Goal: Book appointment/travel/reservation

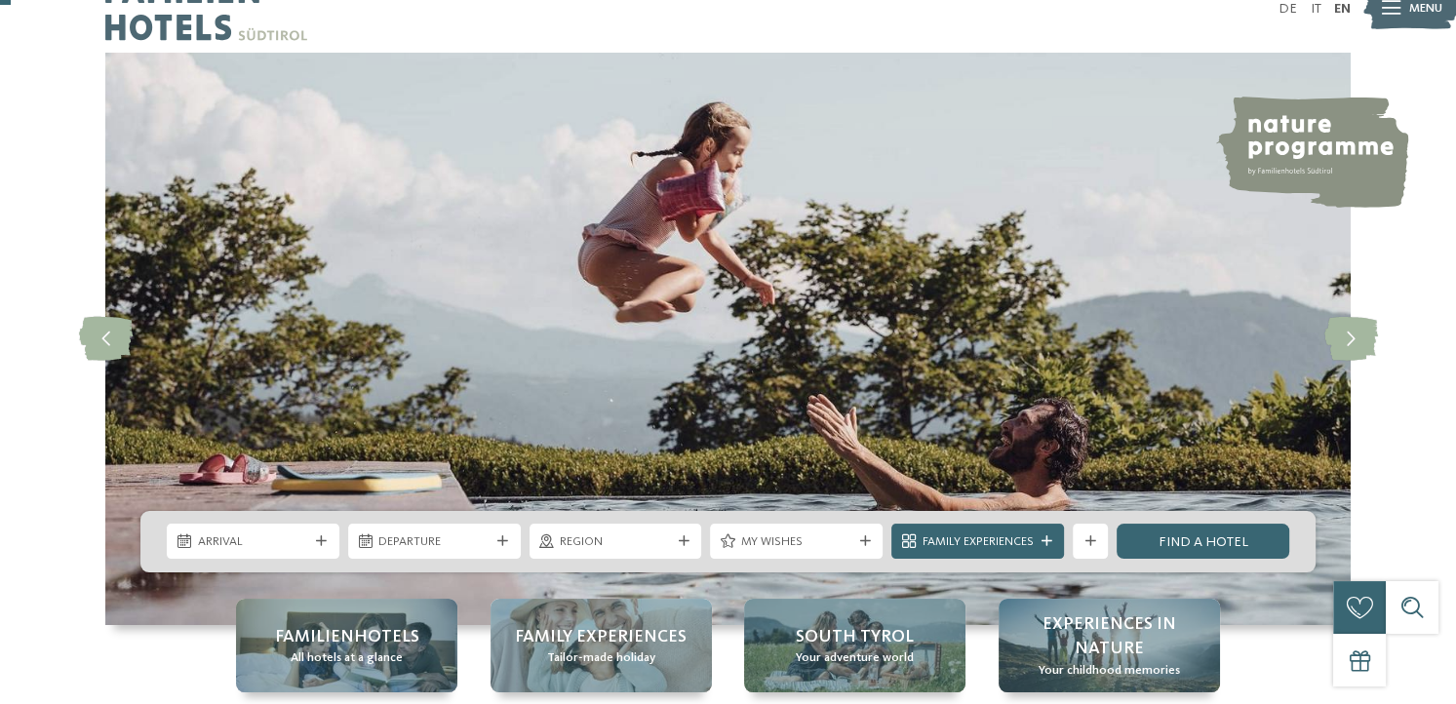
scroll to position [132, 0]
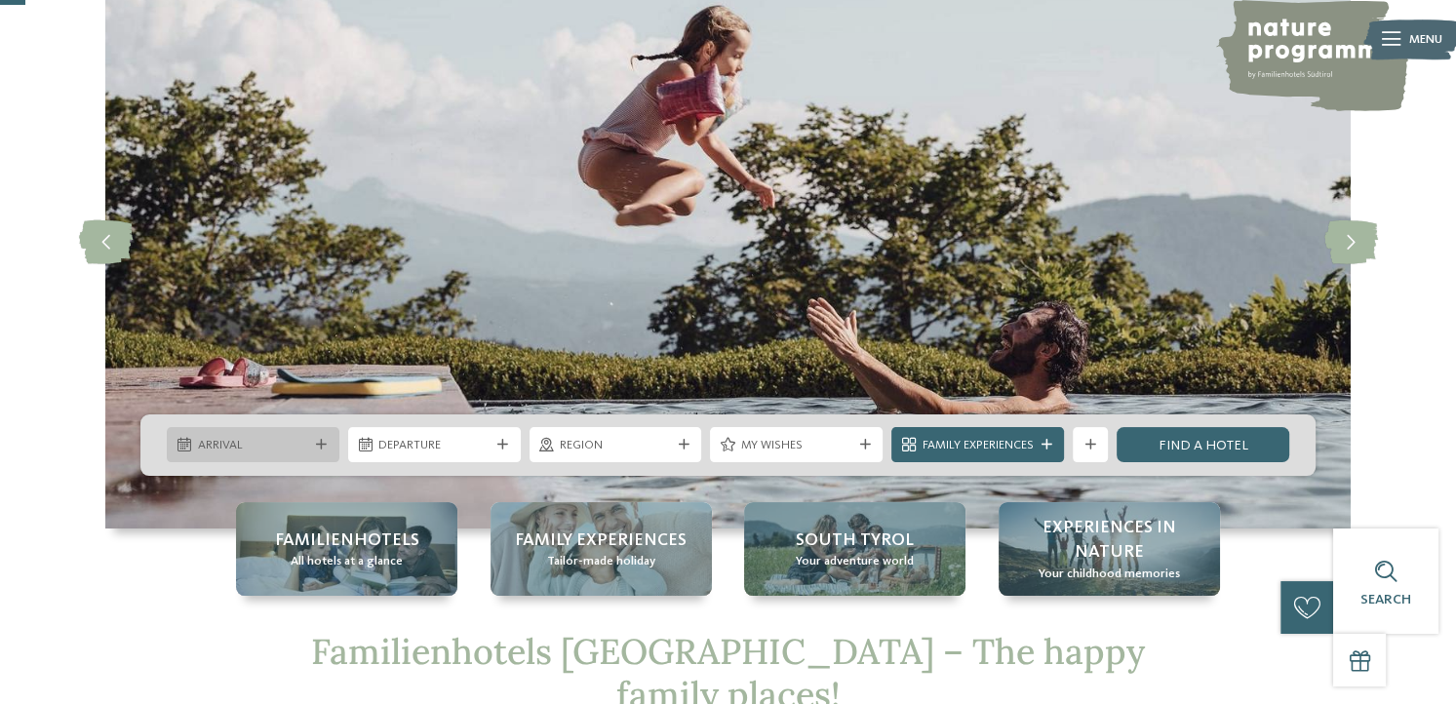
click at [306, 442] on span "Arrival" at bounding box center [253, 446] width 111 height 18
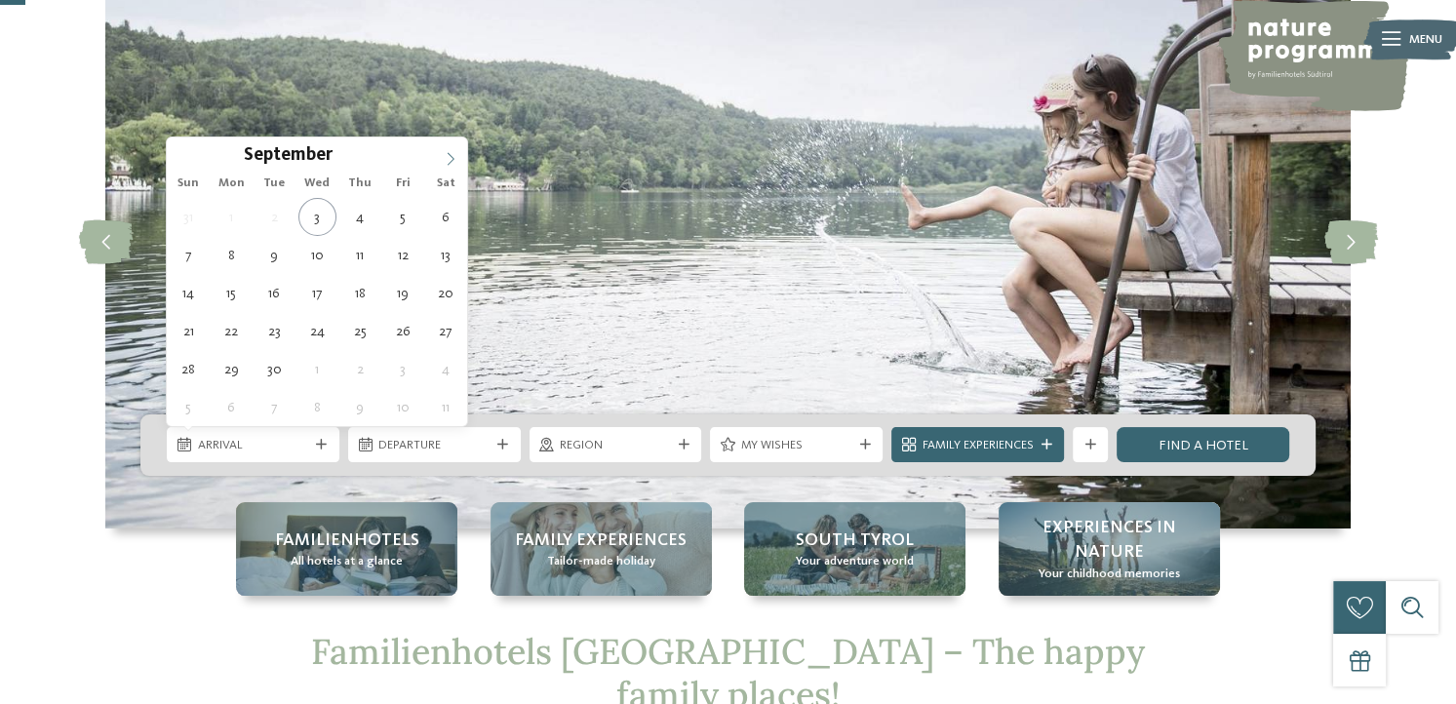
click at [453, 154] on icon at bounding box center [451, 159] width 14 height 14
type div "20.12.2025"
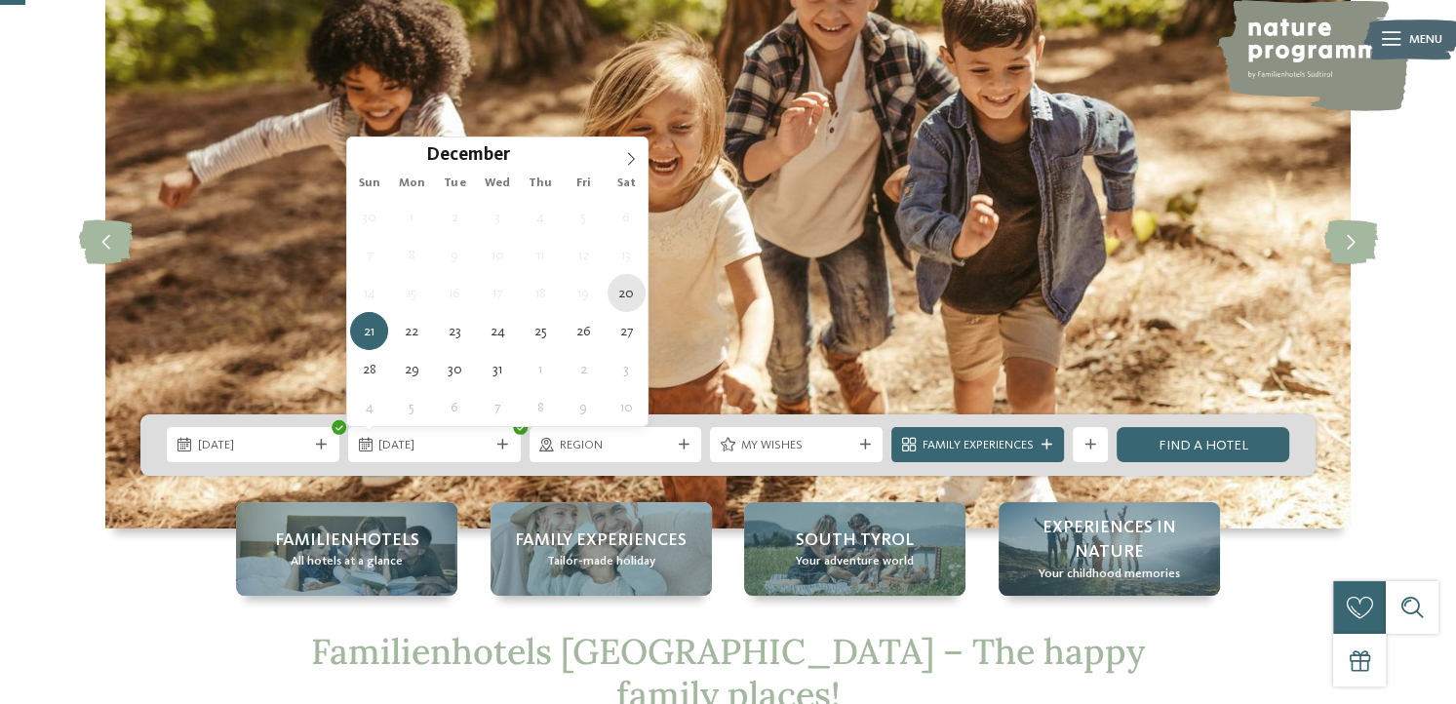
type div "20.12.2025"
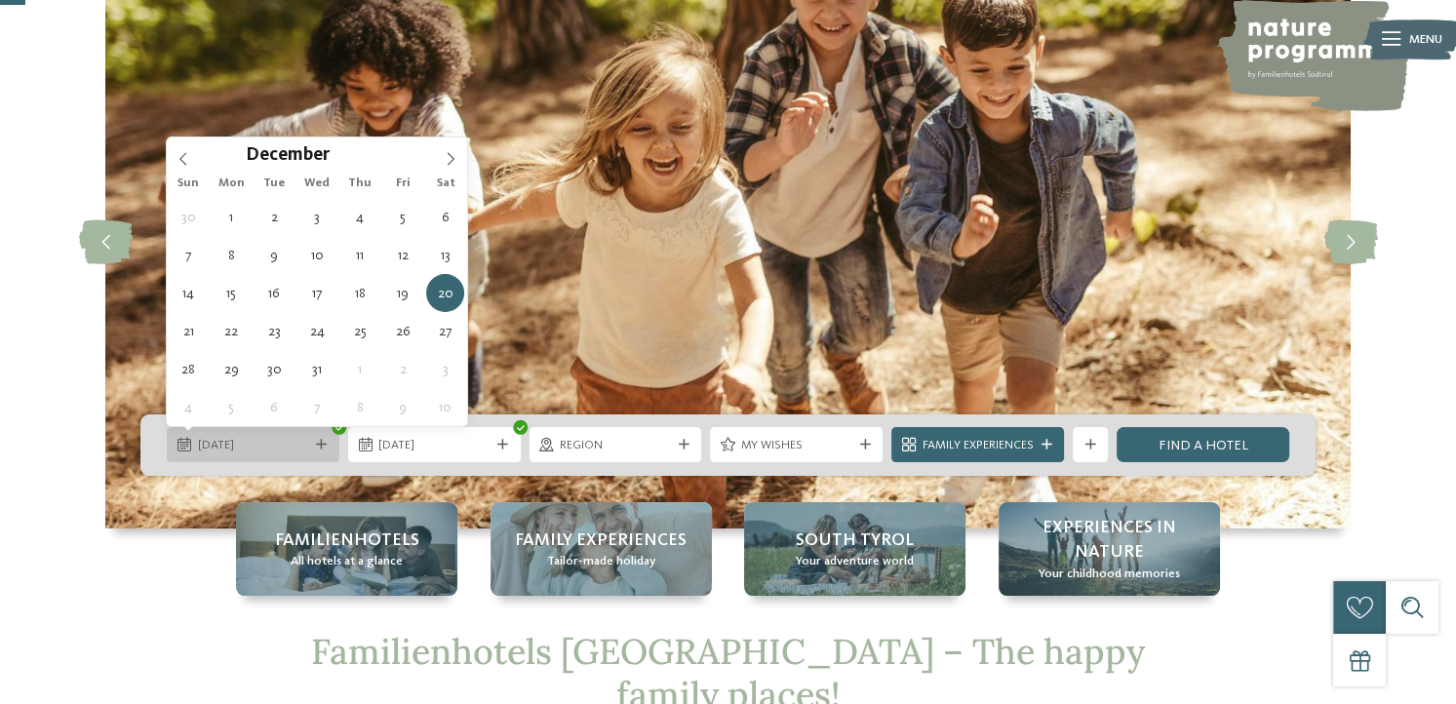
click at [316, 449] on icon at bounding box center [321, 445] width 11 height 11
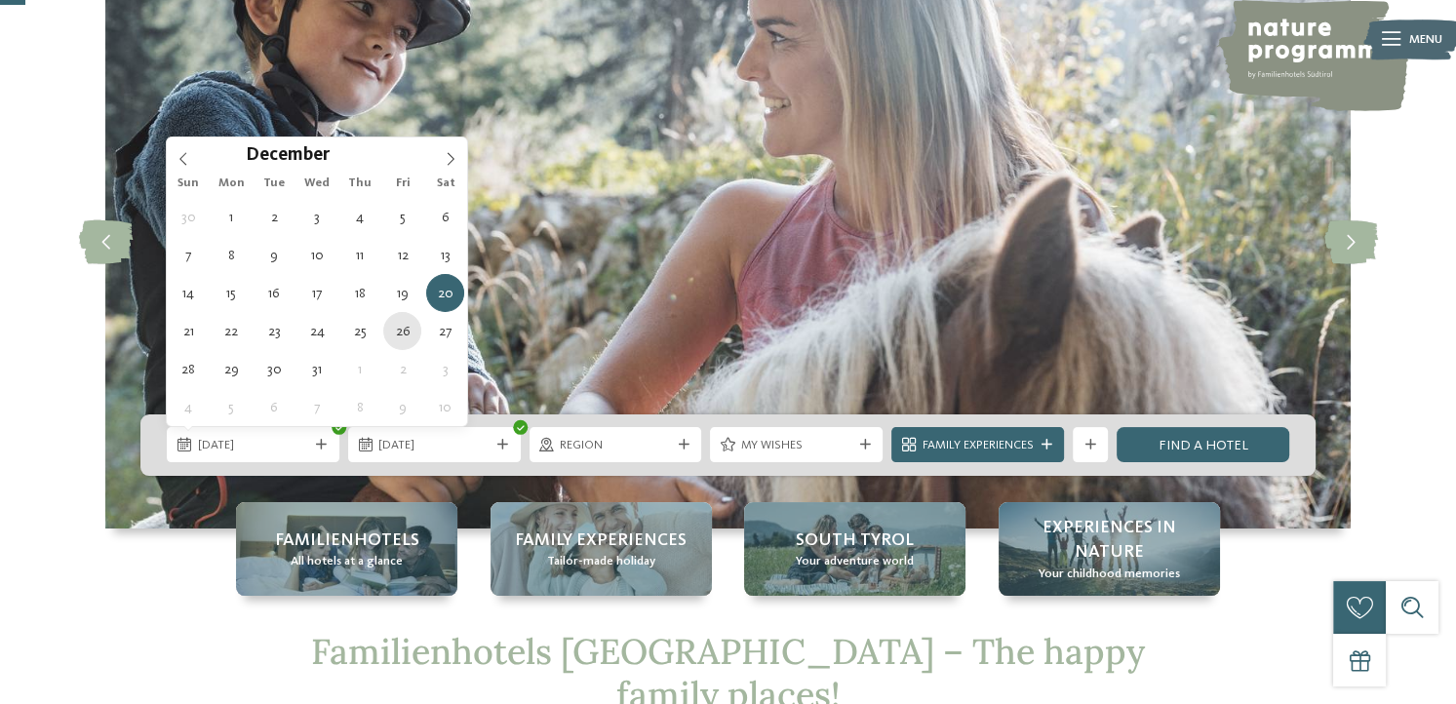
type div "26.12.2025"
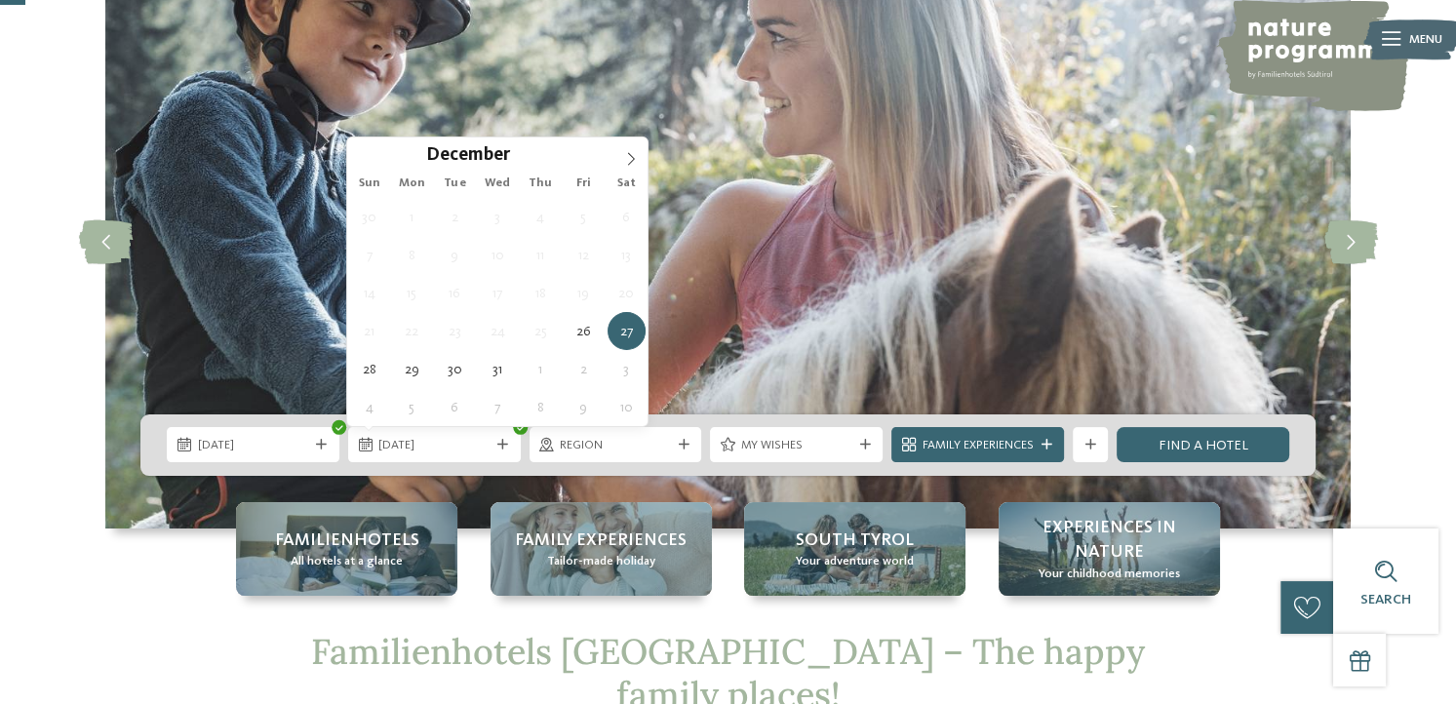
type div "27.12.2025"
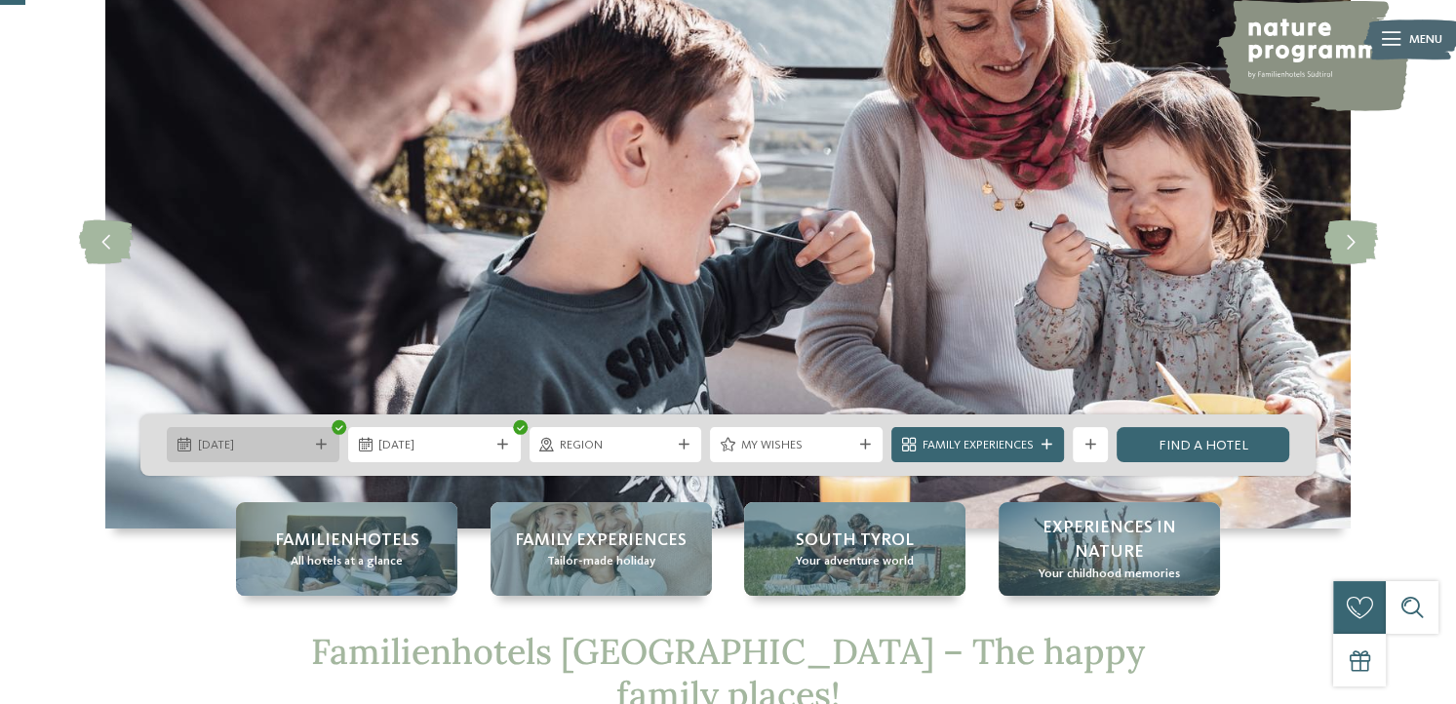
click at [294, 442] on span "26.12.2025" at bounding box center [253, 446] width 111 height 18
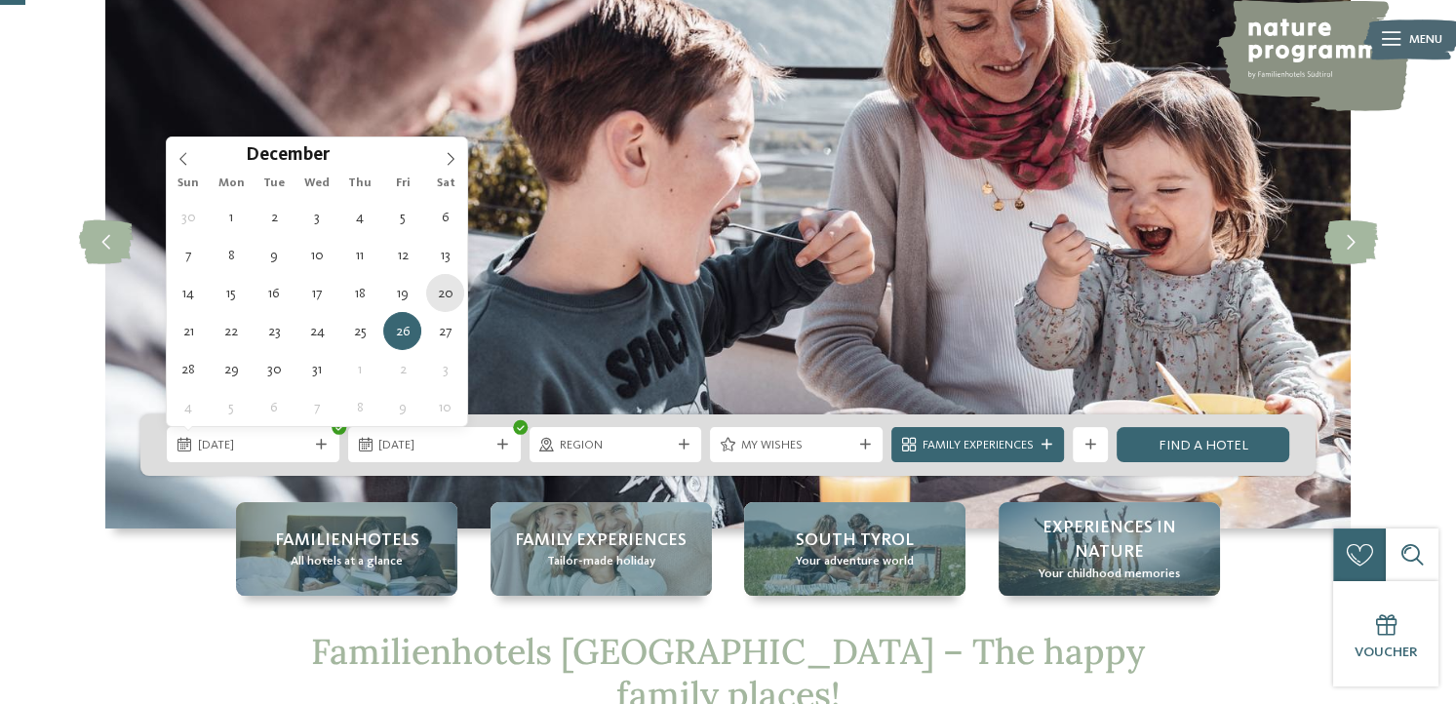
type div "20.12.2025"
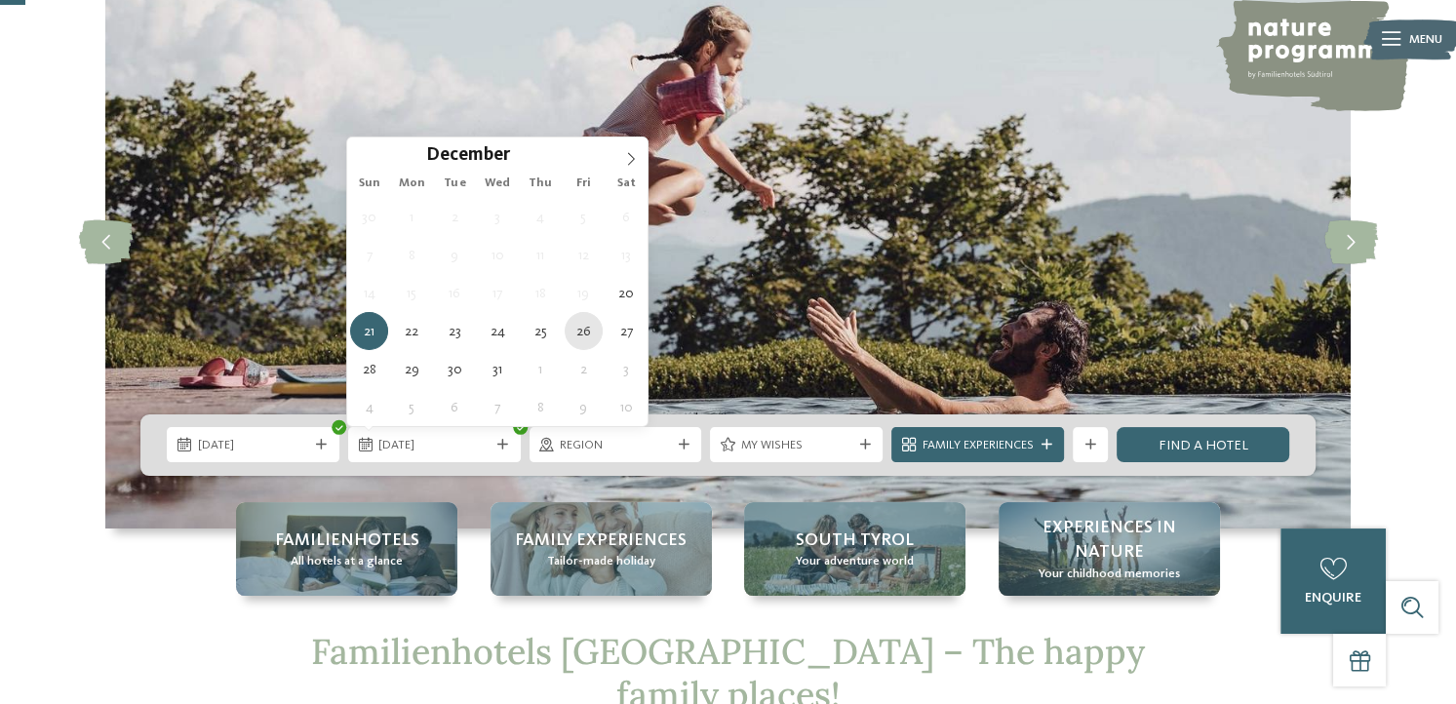
type div "26.12.2025"
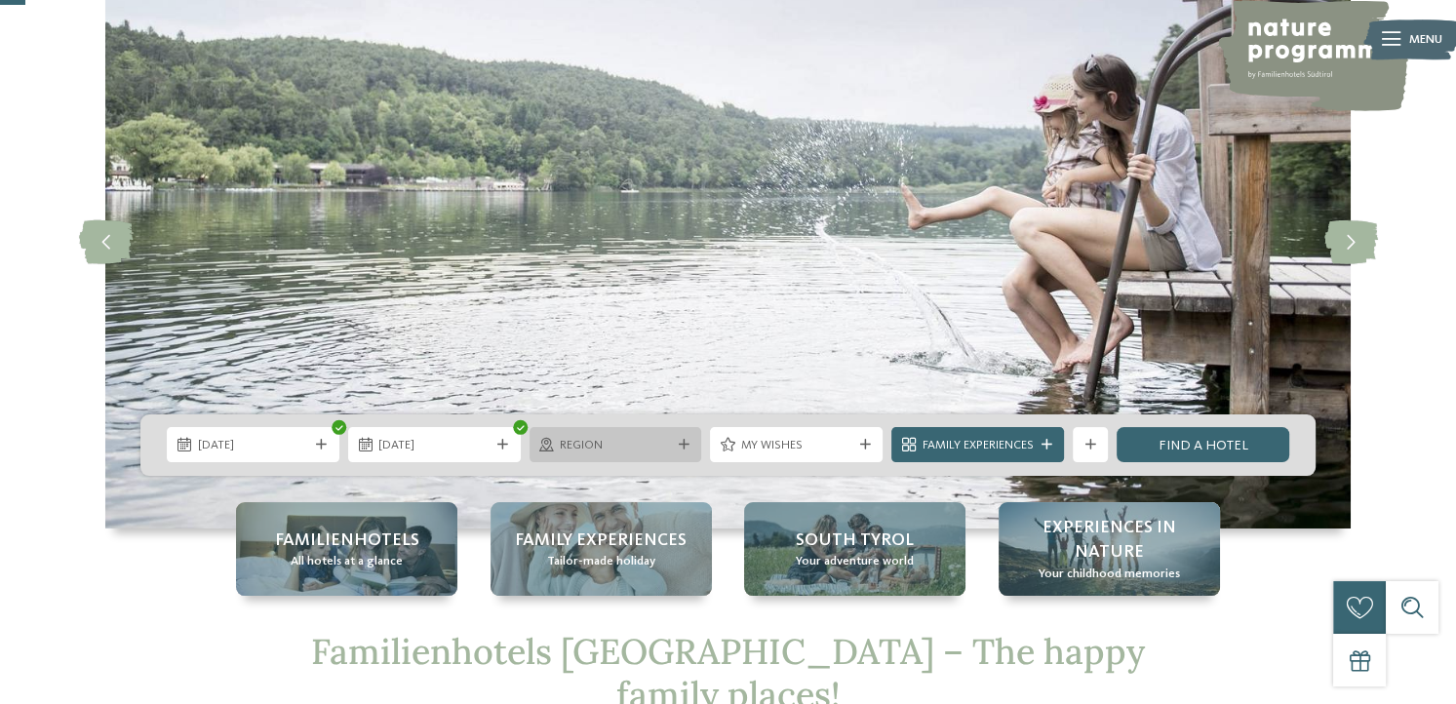
click at [592, 447] on span "Region" at bounding box center [615, 446] width 111 height 18
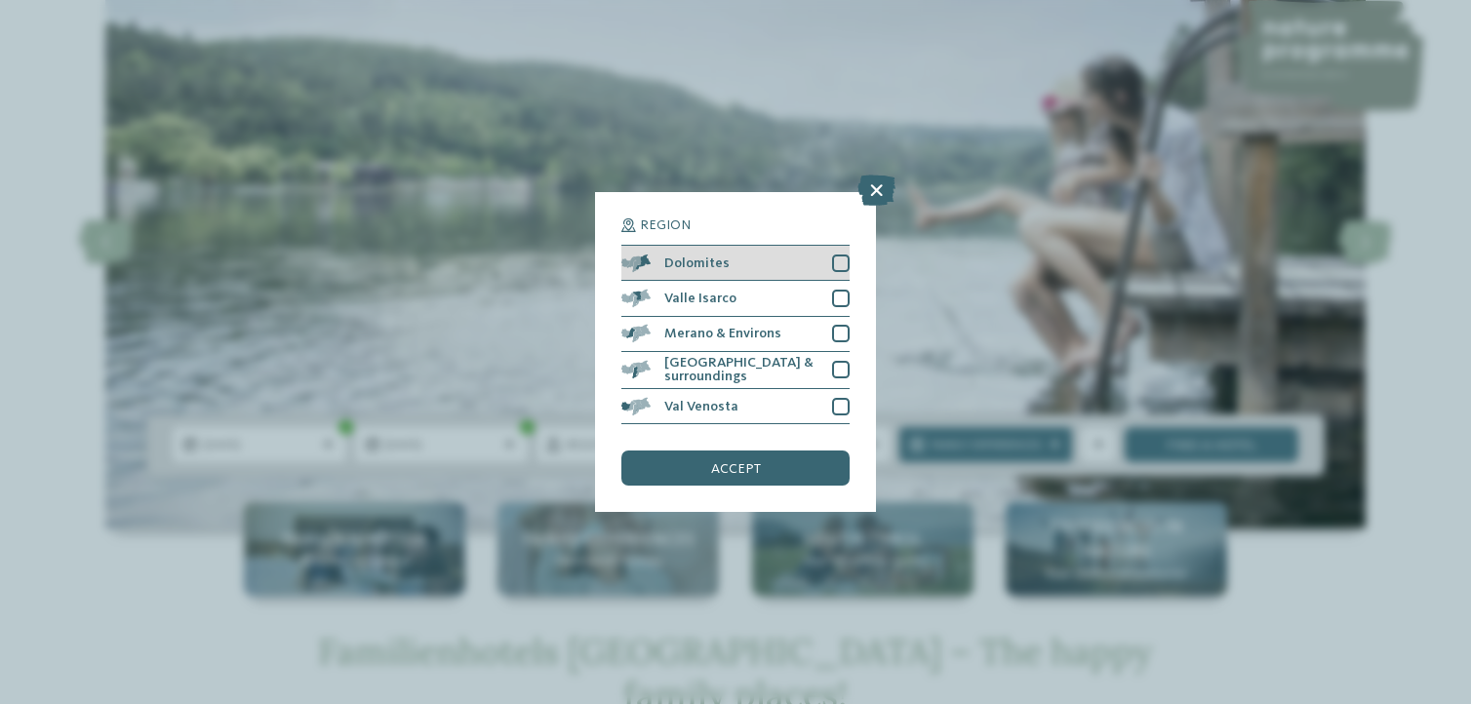
click at [833, 262] on div at bounding box center [841, 264] width 18 height 18
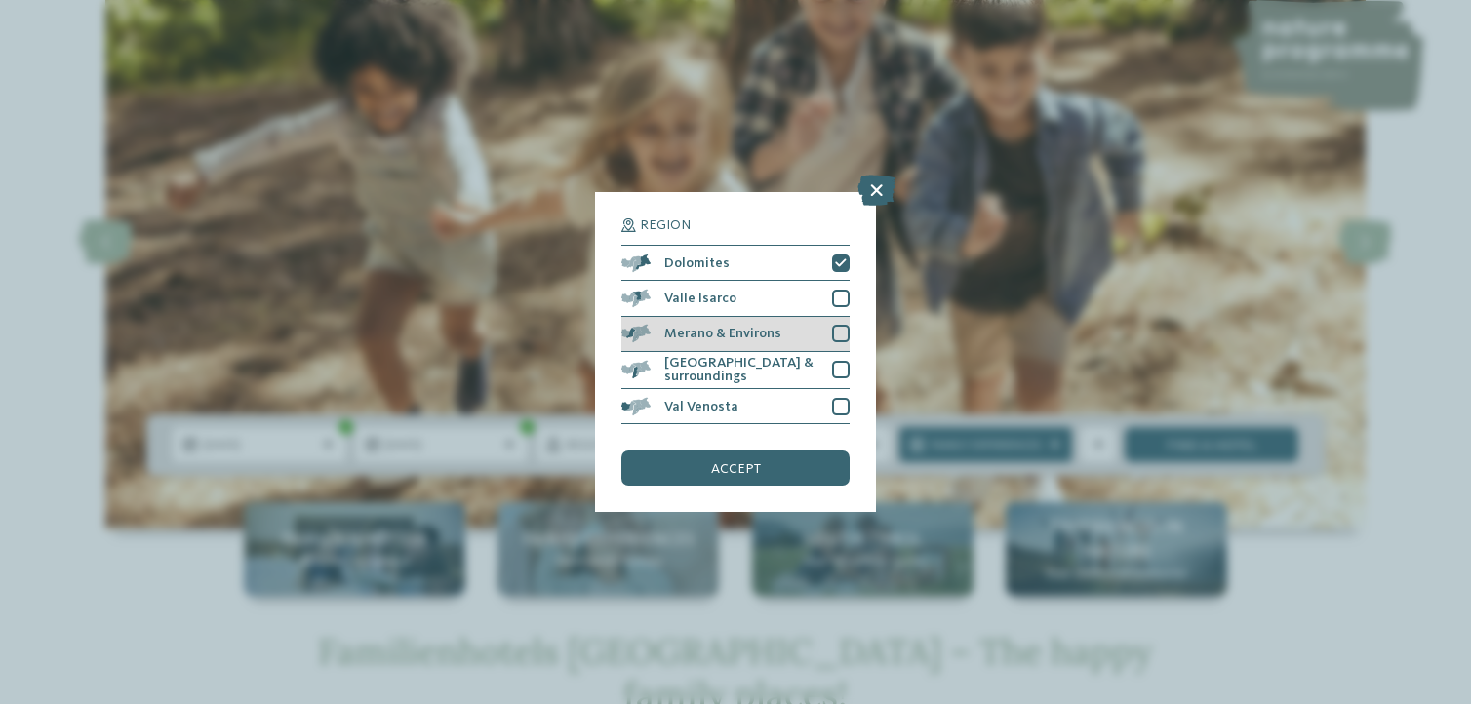
click at [843, 333] on div at bounding box center [841, 334] width 18 height 18
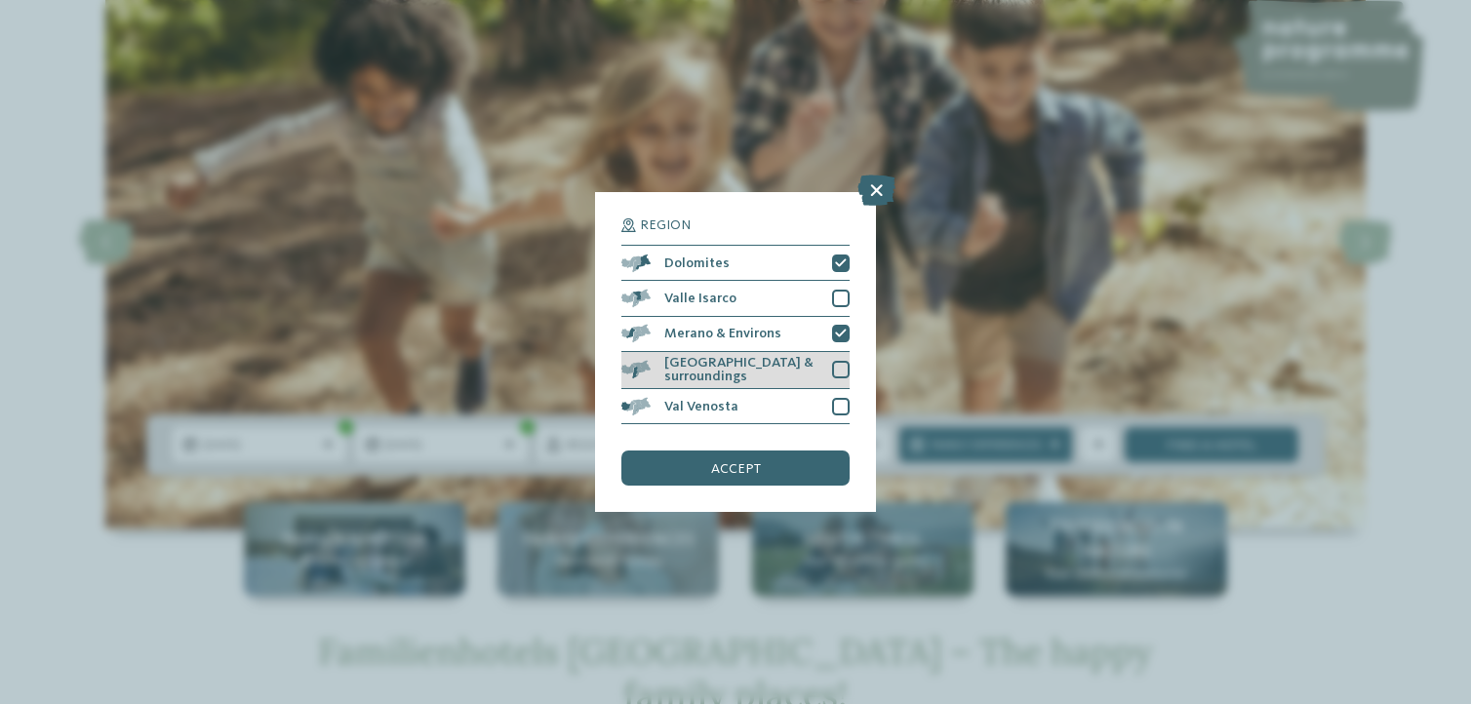
click at [833, 365] on div at bounding box center [841, 370] width 18 height 18
click at [818, 466] on div "accept" at bounding box center [735, 468] width 228 height 35
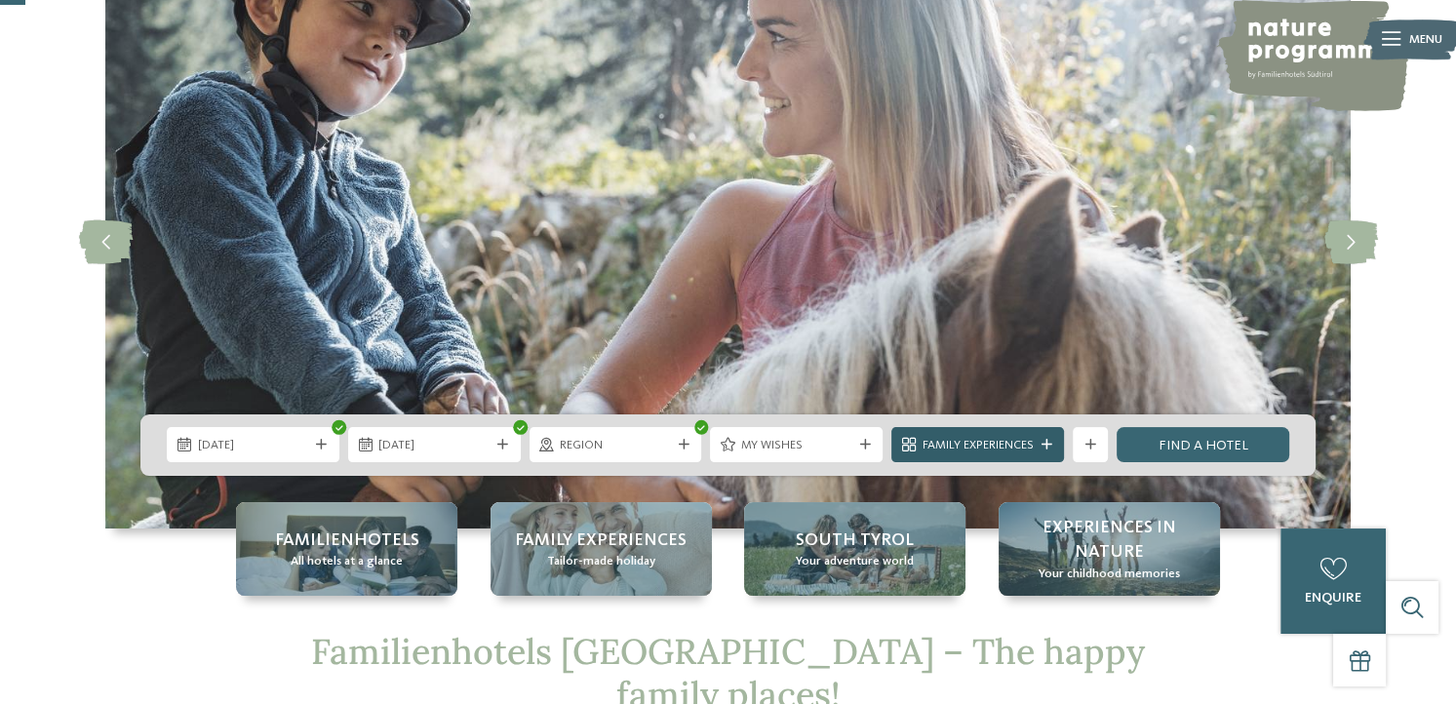
click at [994, 442] on span "Family Experiences" at bounding box center [978, 446] width 111 height 18
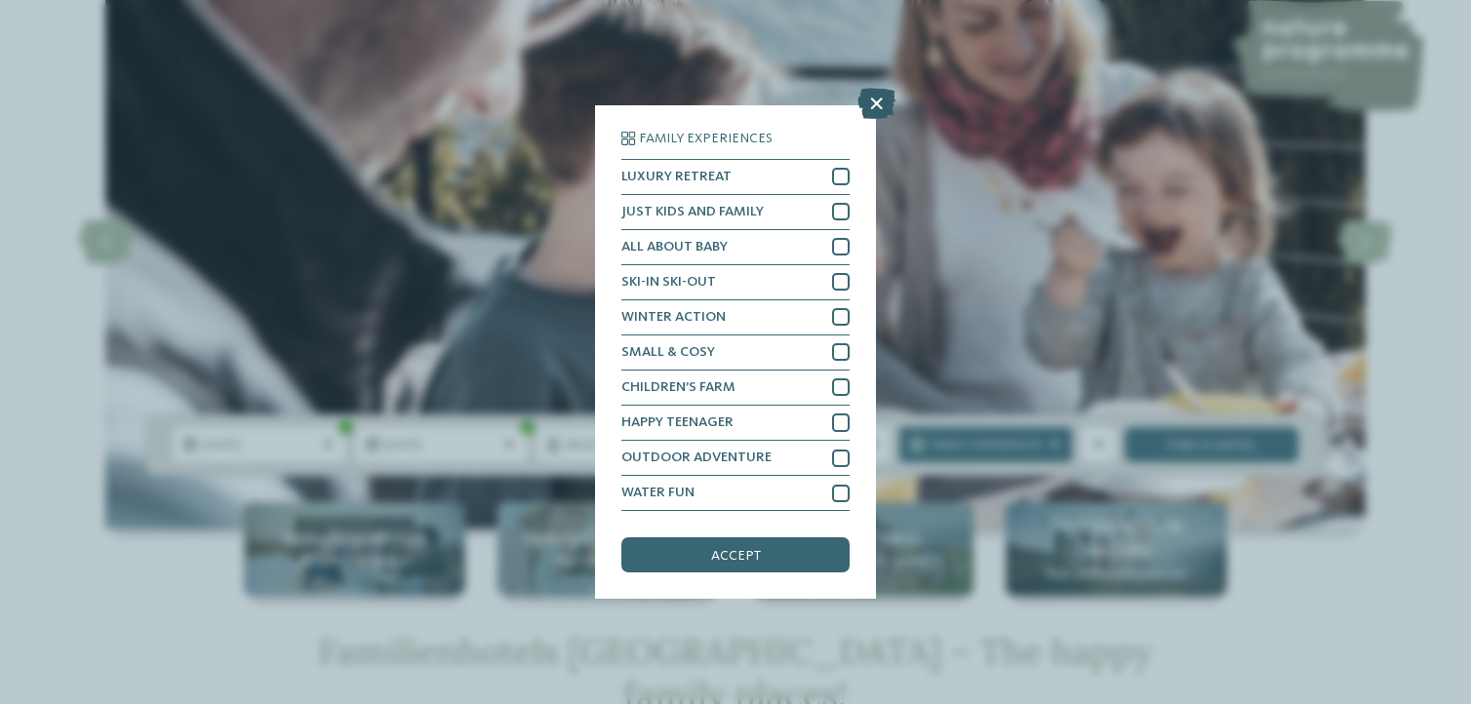
click at [876, 102] on icon at bounding box center [876, 103] width 38 height 31
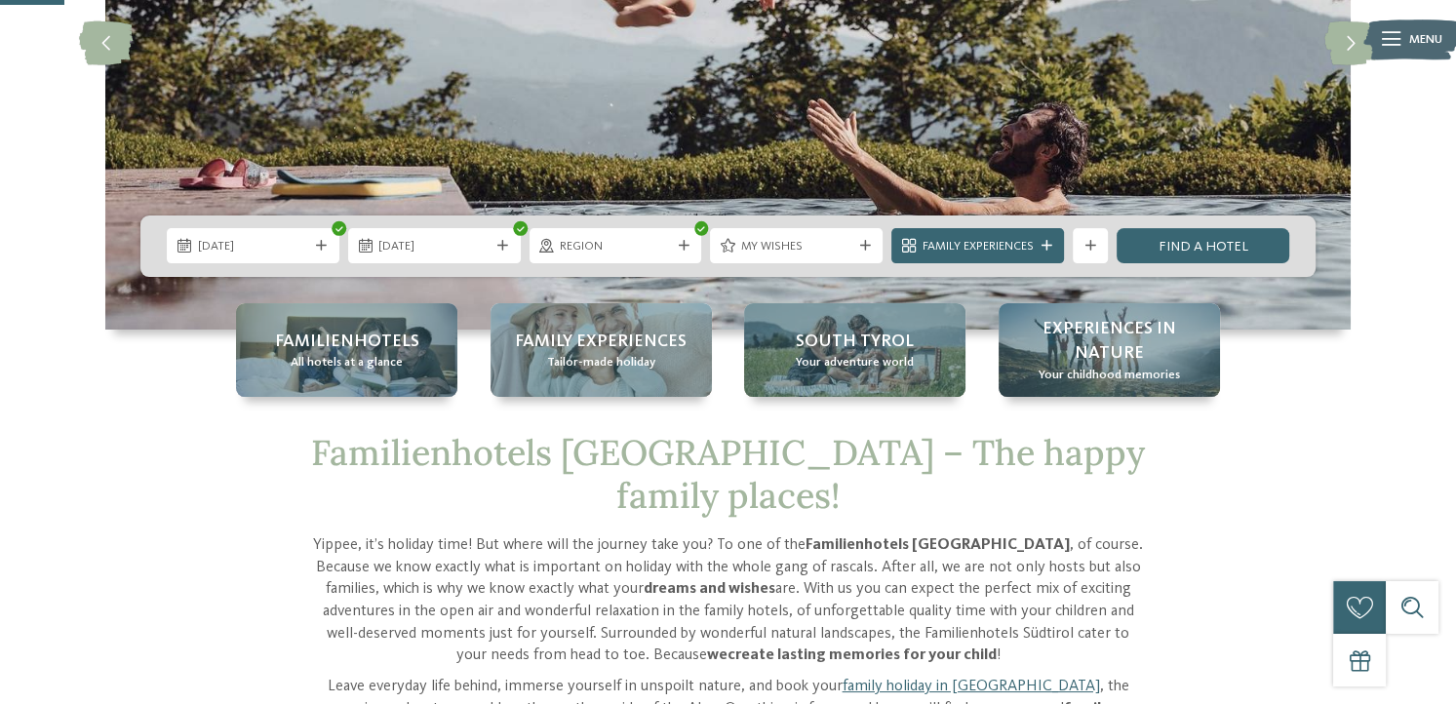
scroll to position [350, 0]
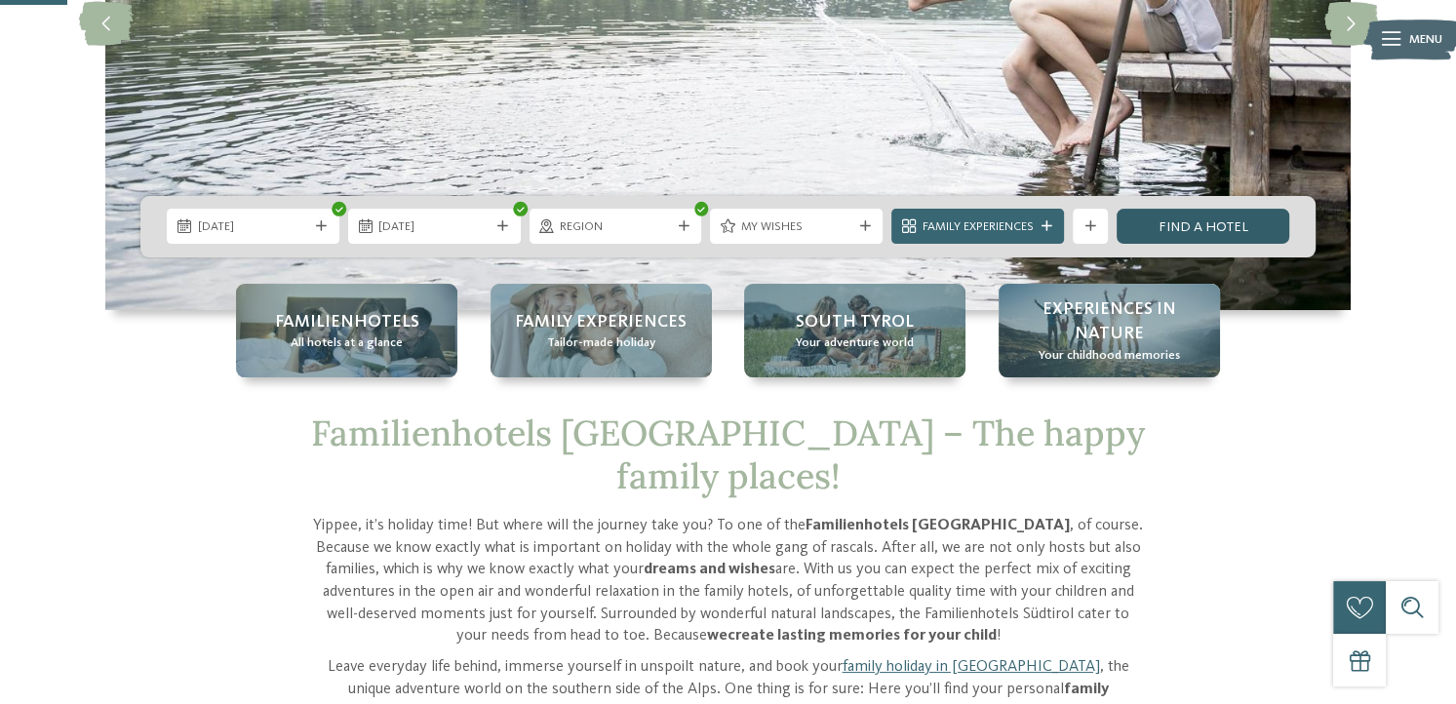
click at [1230, 226] on link "Find a hotel" at bounding box center [1203, 226] width 173 height 35
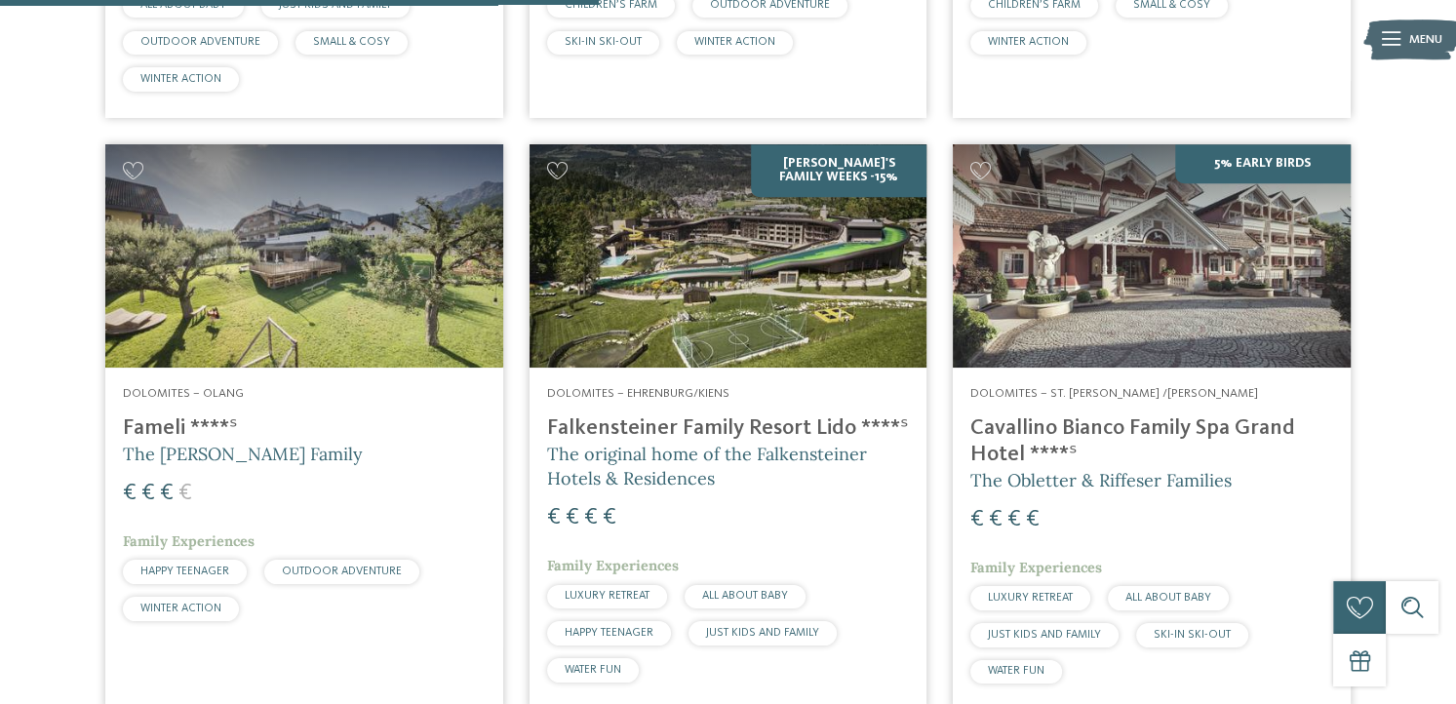
scroll to position [1112, 0]
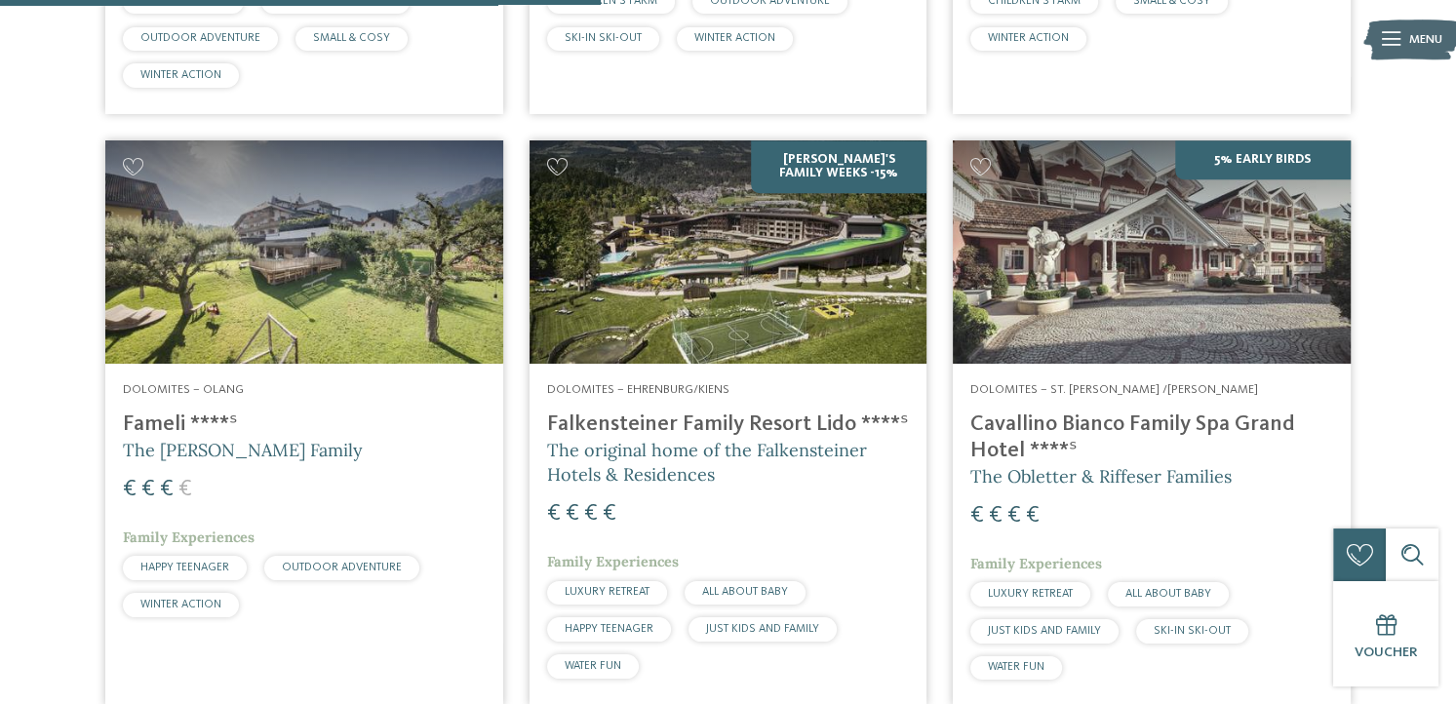
click at [210, 562] on span "HAPPY TEENAGER" at bounding box center [184, 568] width 89 height 12
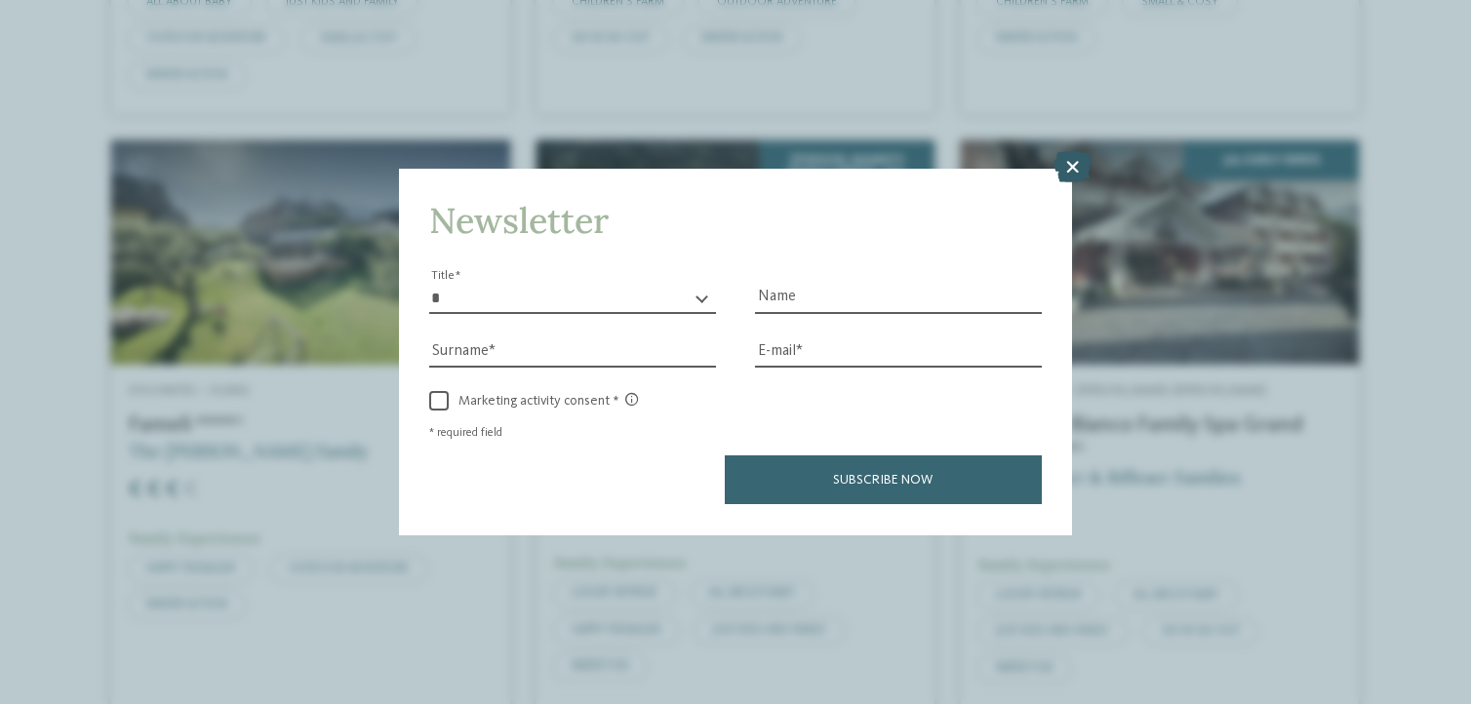
click at [1079, 169] on icon at bounding box center [1072, 167] width 38 height 31
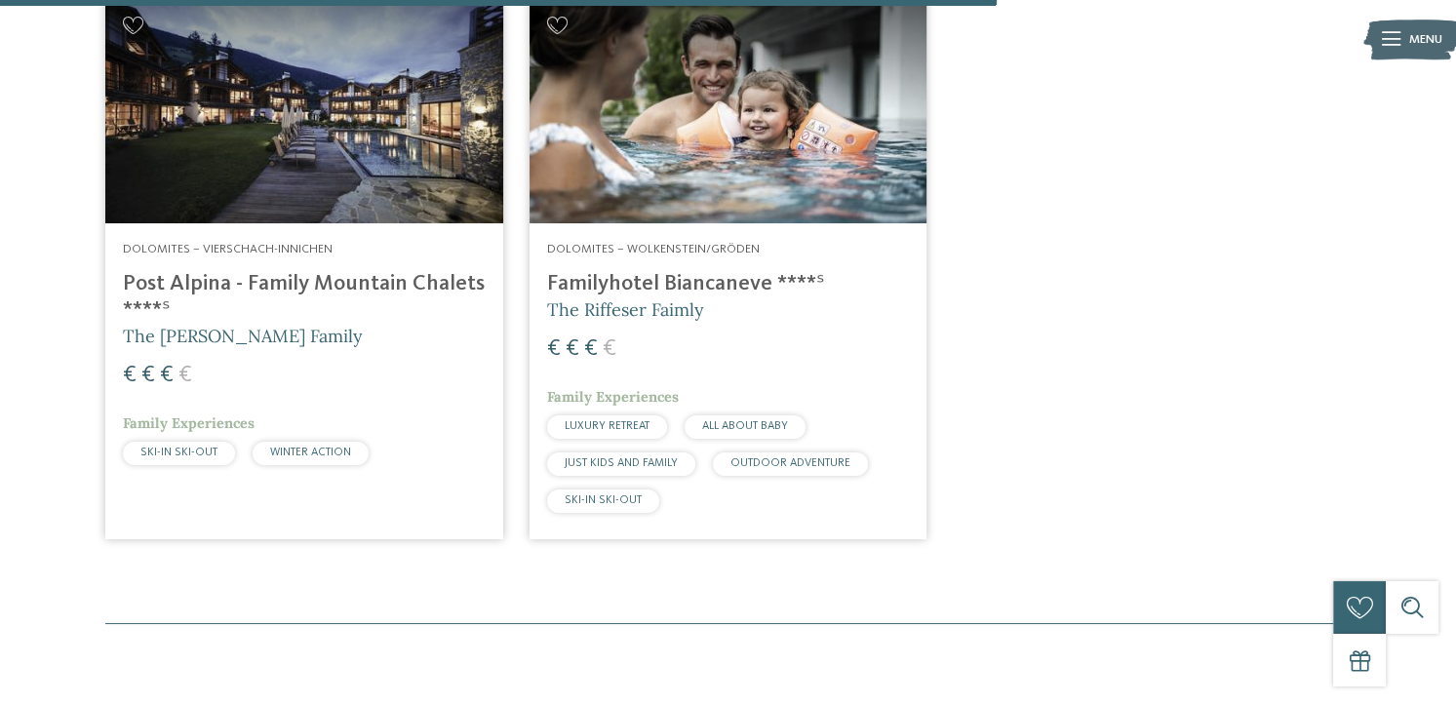
scroll to position [1809, 0]
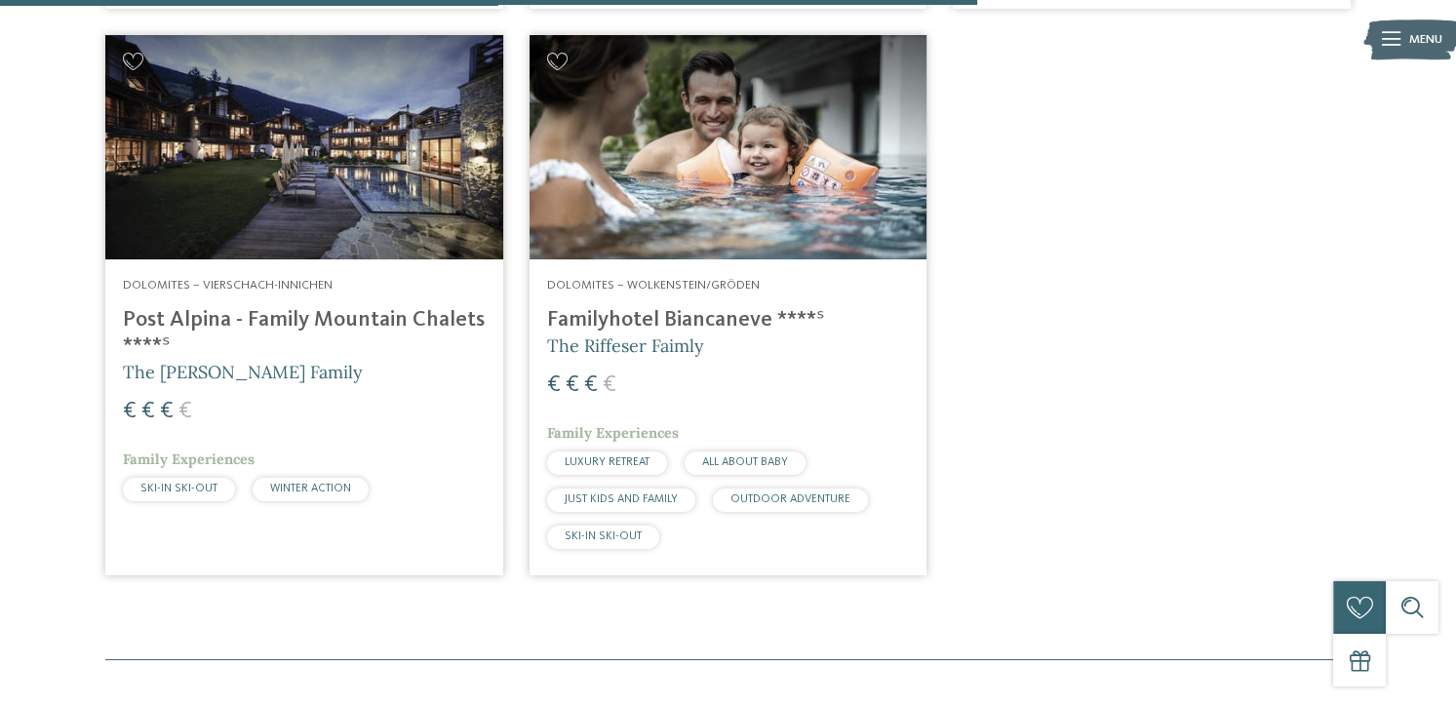
click at [270, 307] on h4 "Post Alpina - Family Mountain Chalets ****ˢ" at bounding box center [304, 333] width 363 height 53
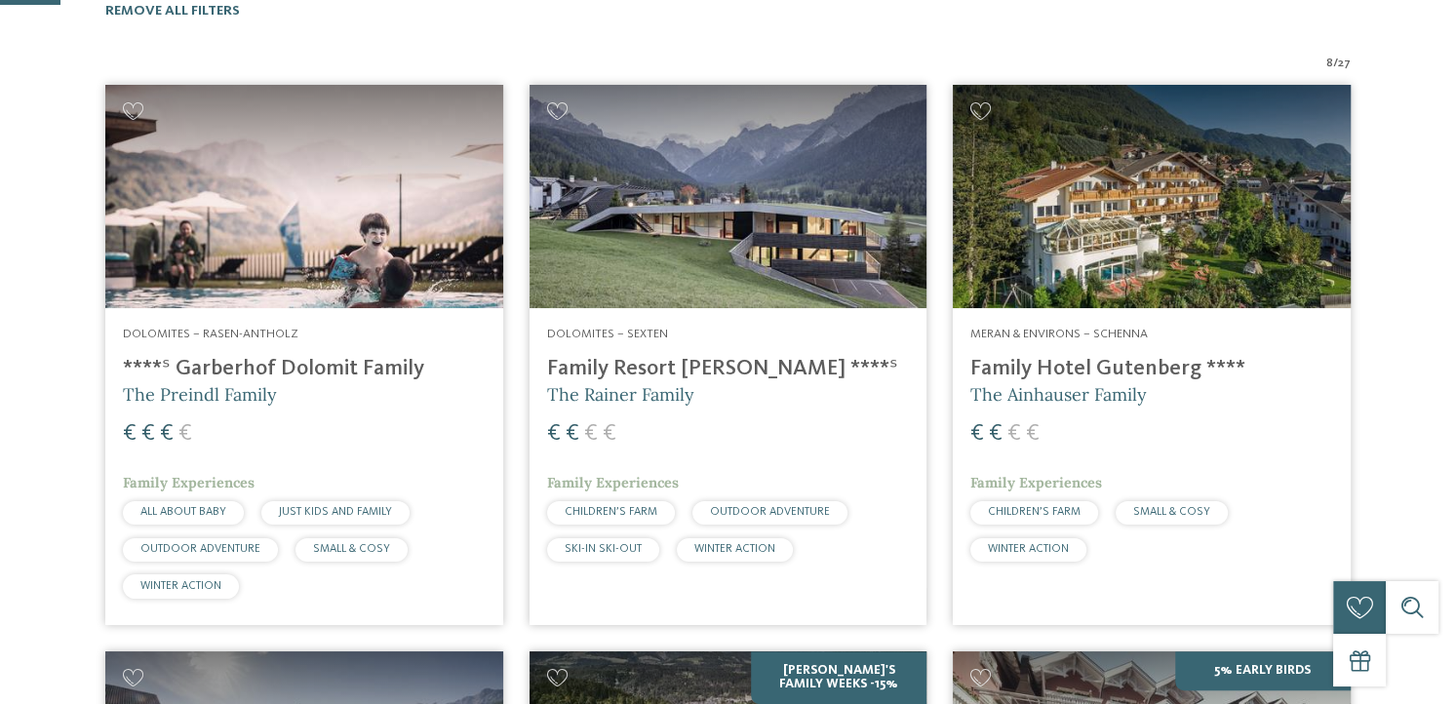
scroll to position [0, 0]
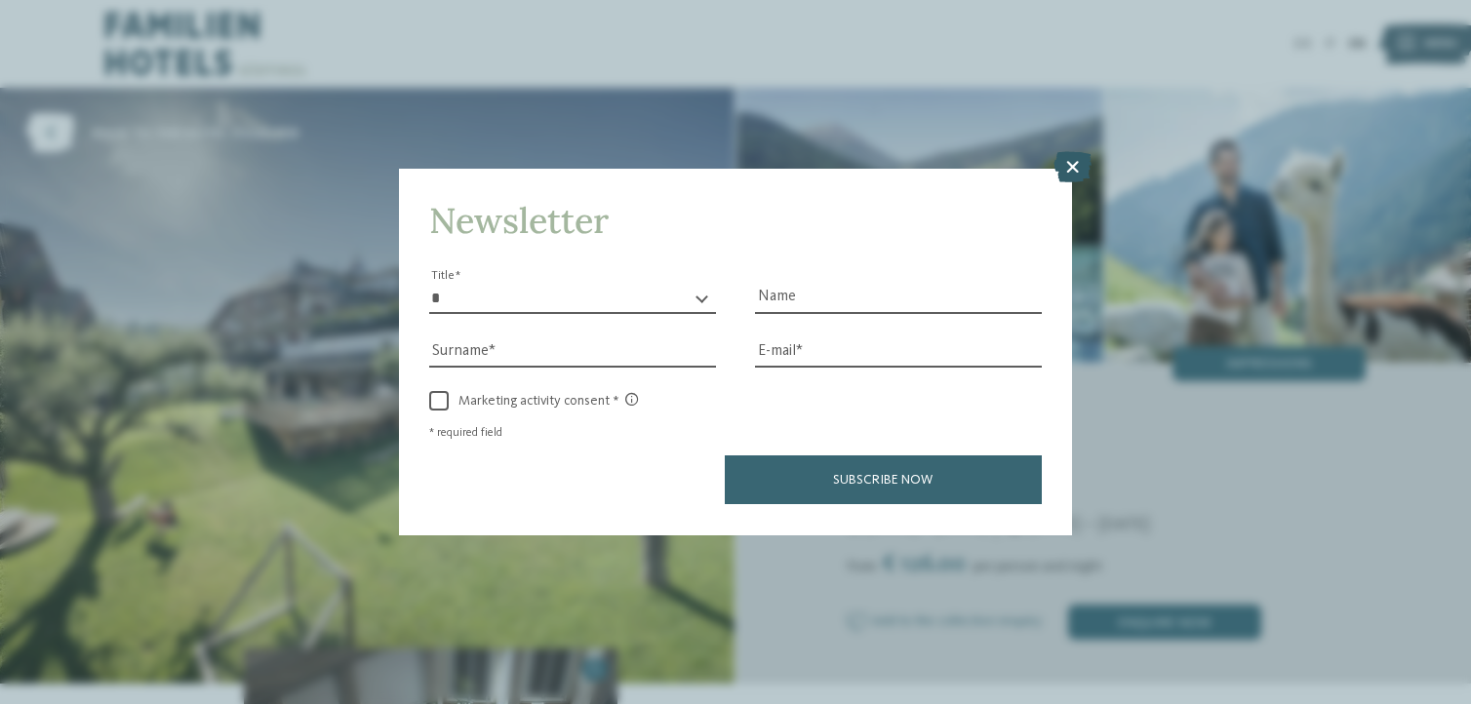
click at [1077, 172] on icon at bounding box center [1072, 167] width 38 height 31
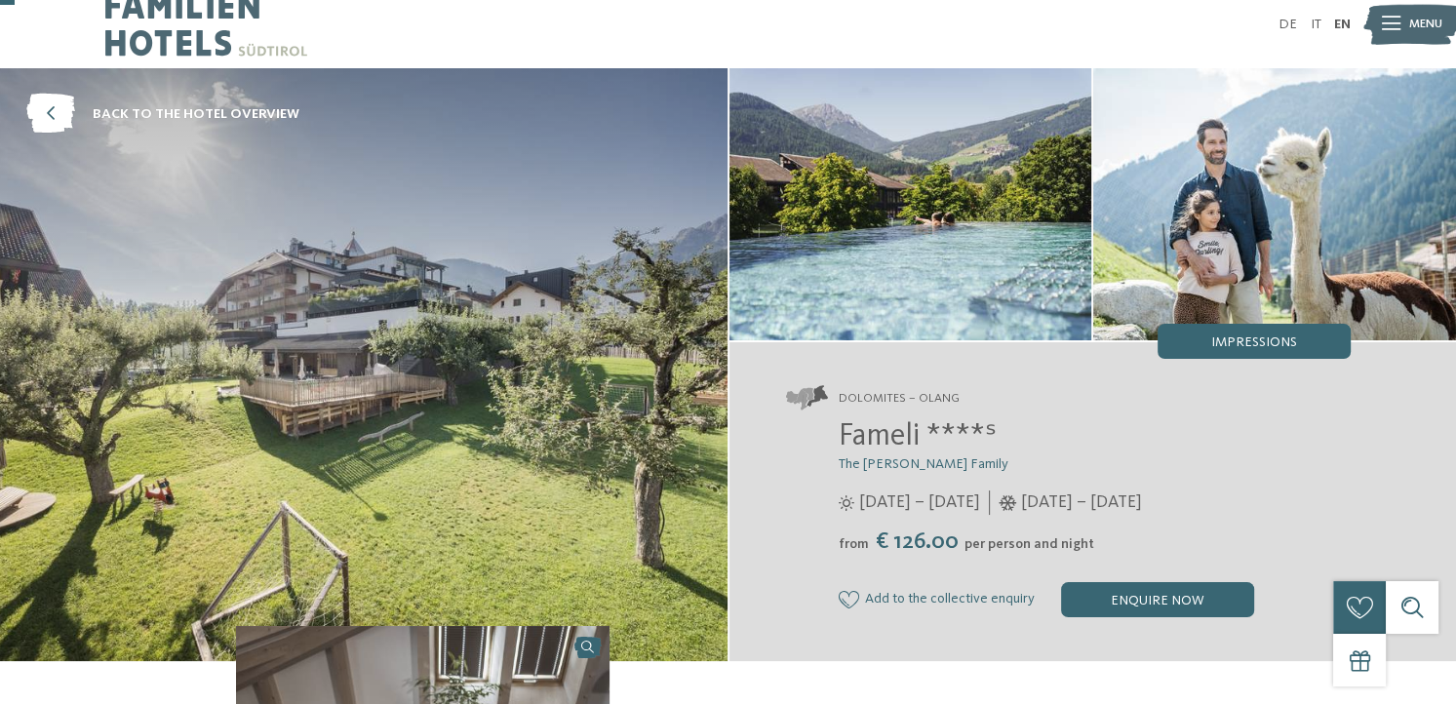
scroll to position [80, 0]
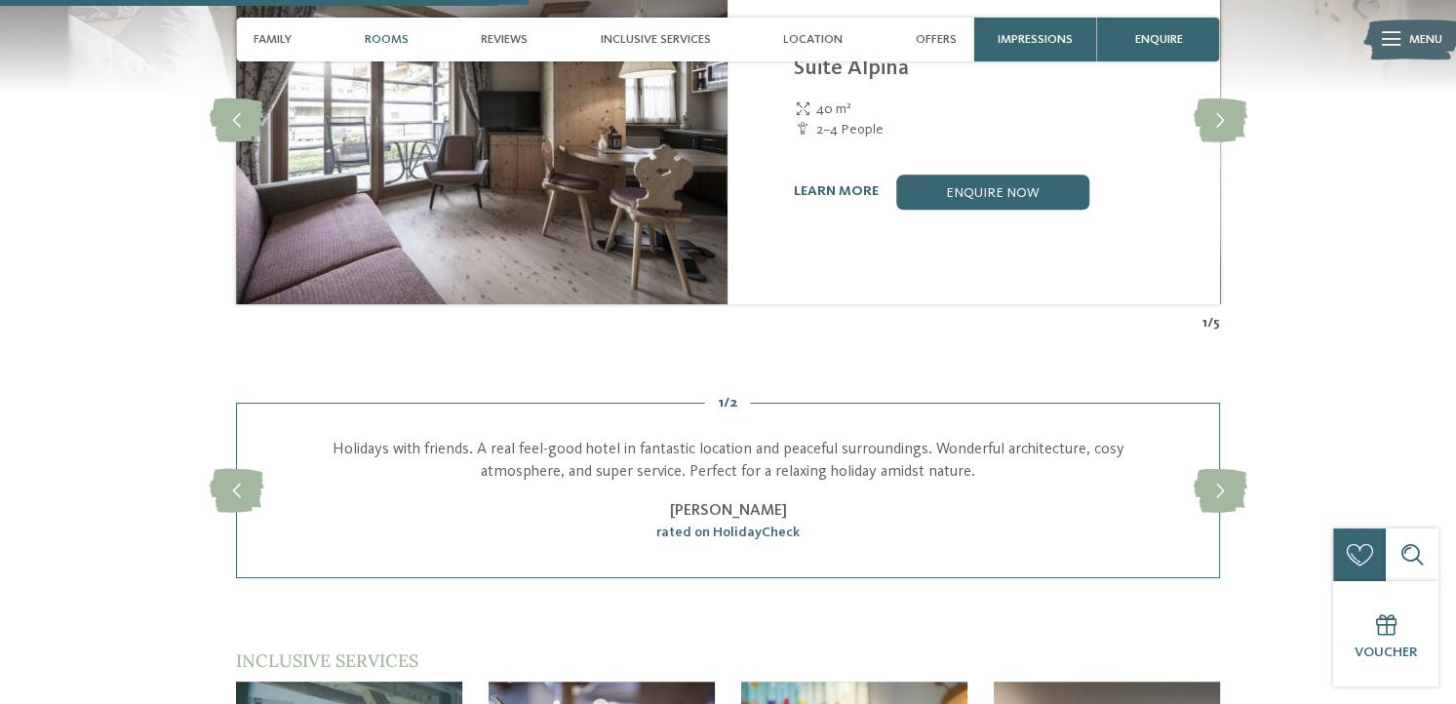
scroll to position [1698, 0]
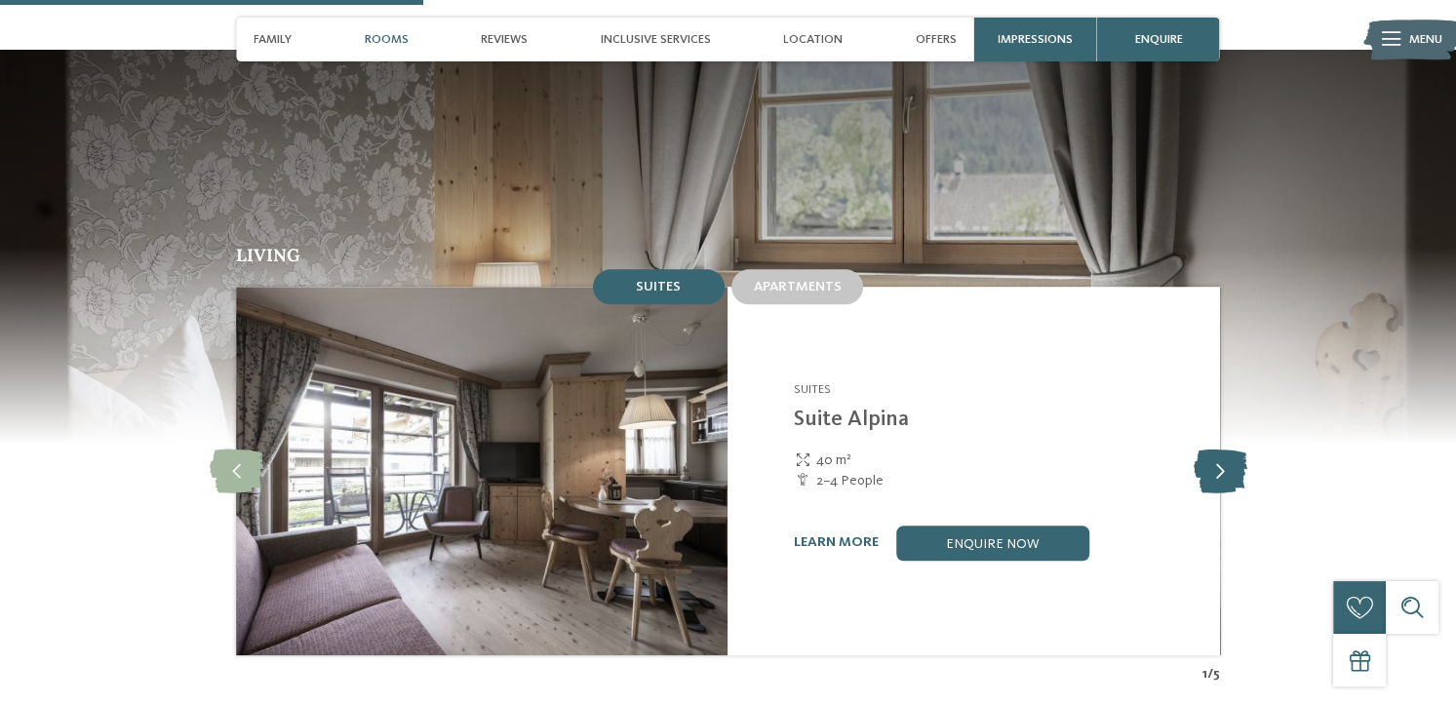
click at [1211, 449] on icon at bounding box center [1220, 471] width 54 height 44
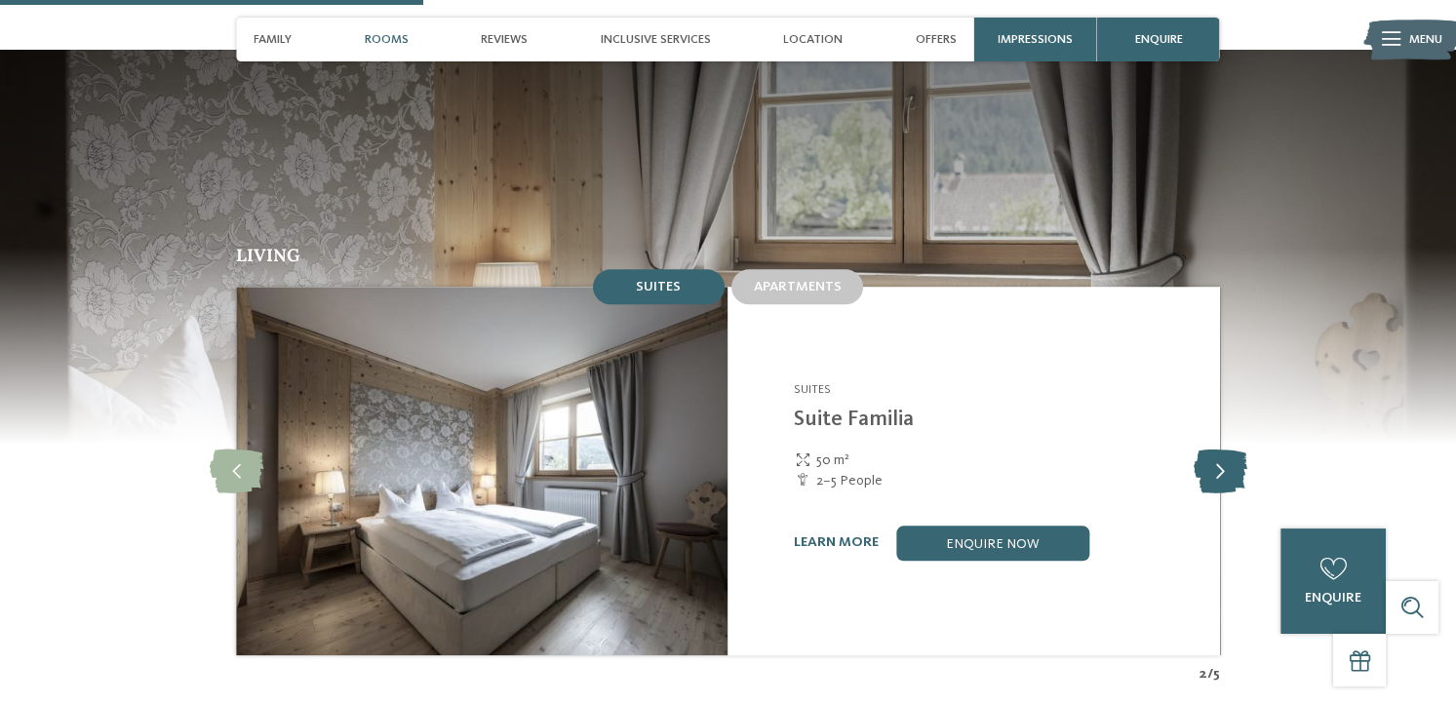
click at [1214, 449] on icon at bounding box center [1220, 471] width 54 height 44
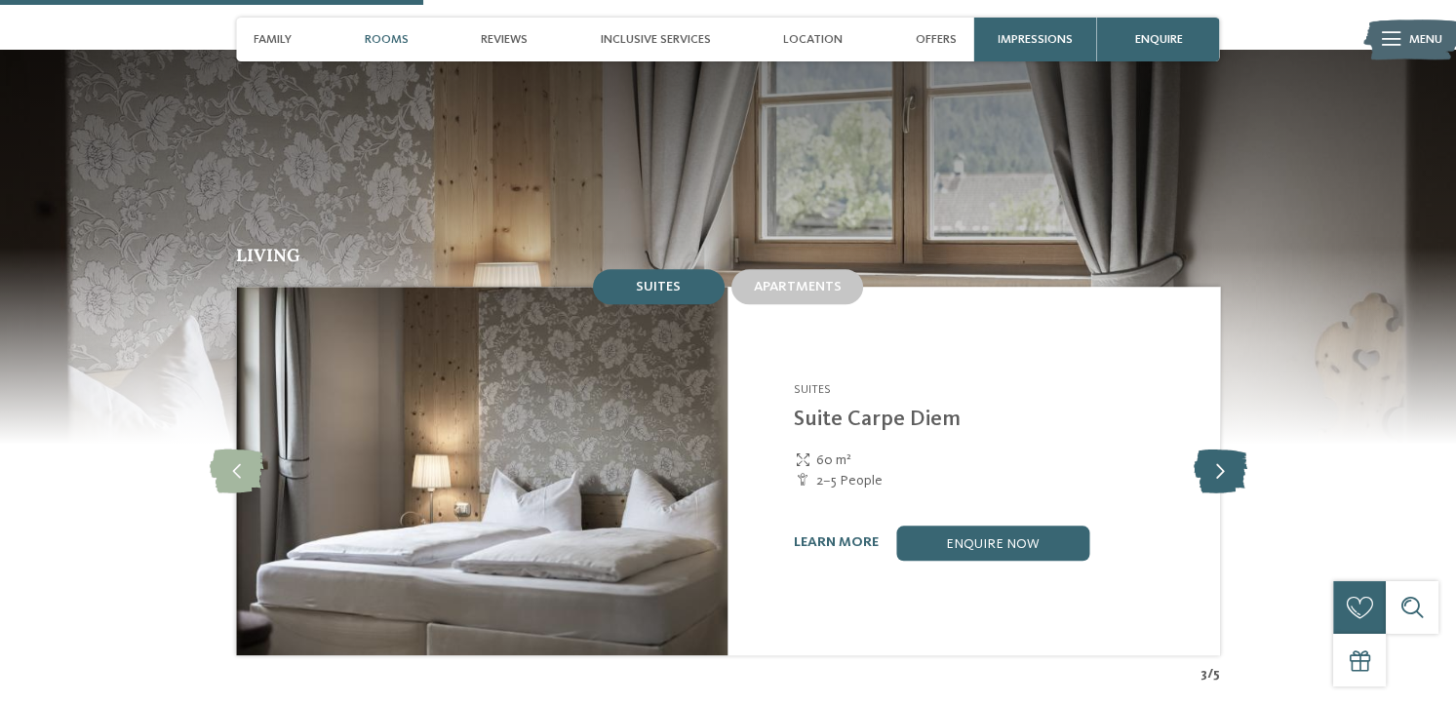
click at [1214, 449] on icon at bounding box center [1220, 471] width 54 height 44
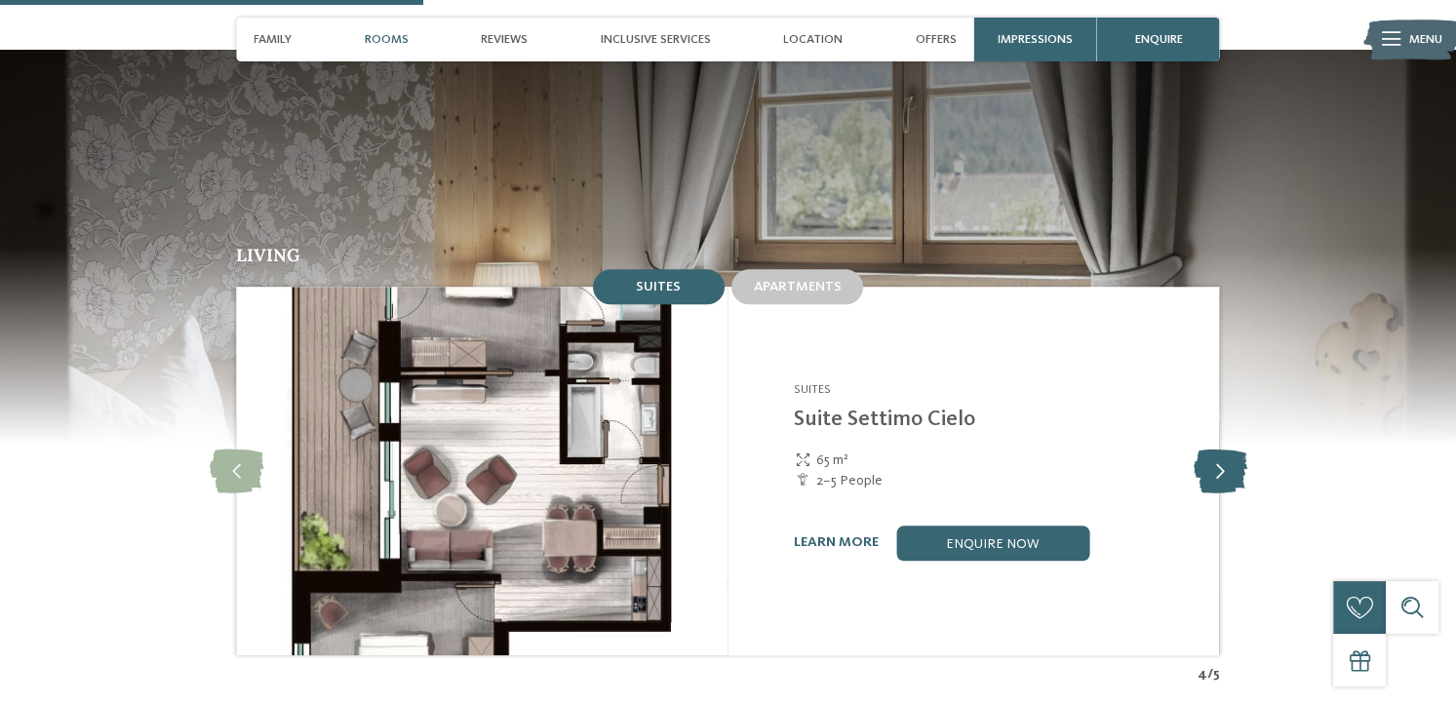
click at [1214, 449] on icon at bounding box center [1220, 471] width 54 height 44
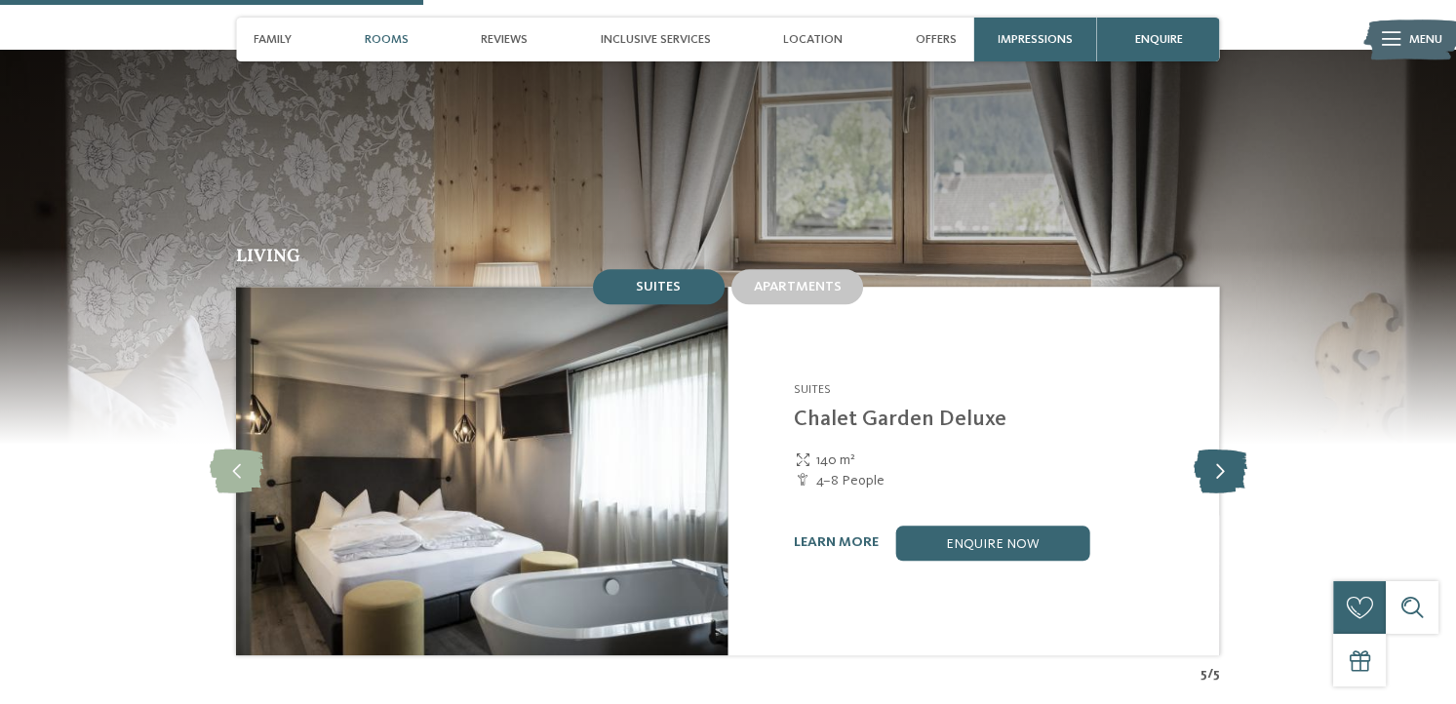
click at [1219, 449] on icon at bounding box center [1220, 471] width 54 height 44
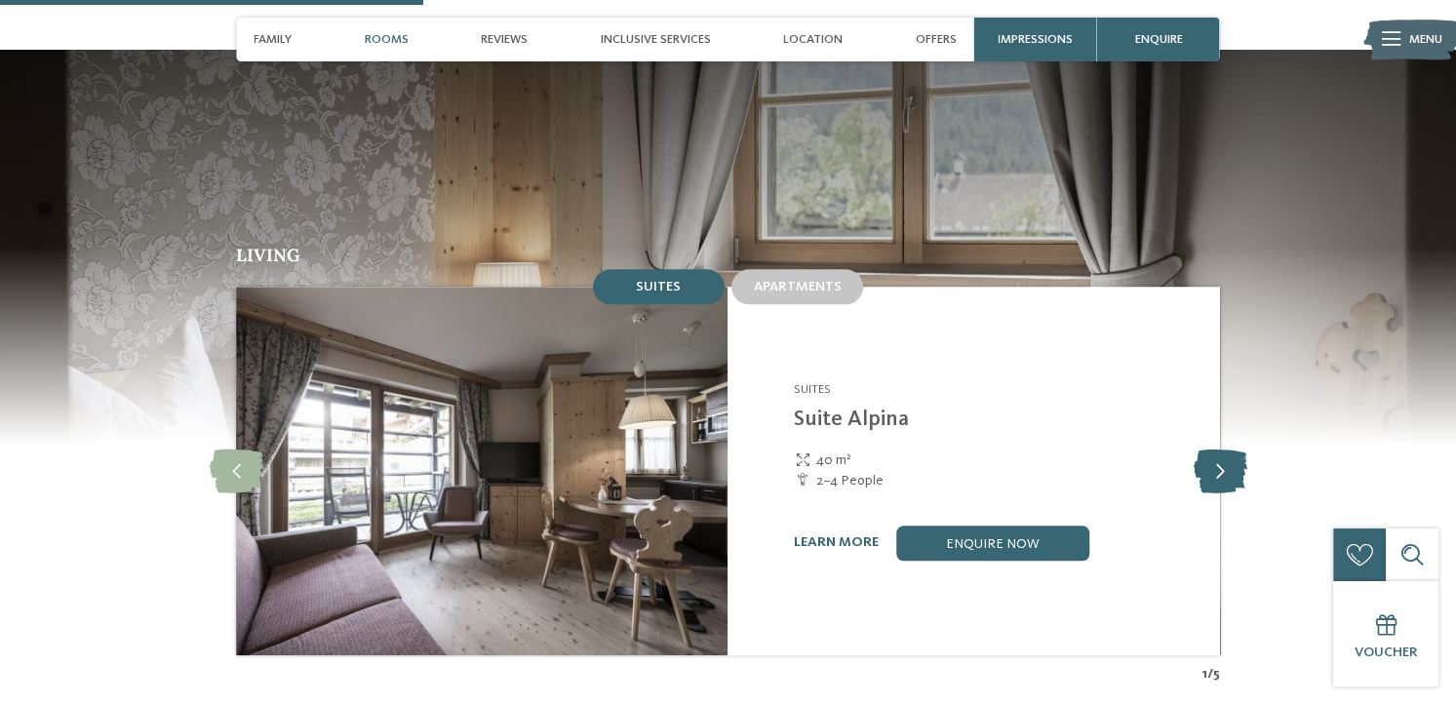
click at [1219, 449] on icon at bounding box center [1220, 471] width 54 height 44
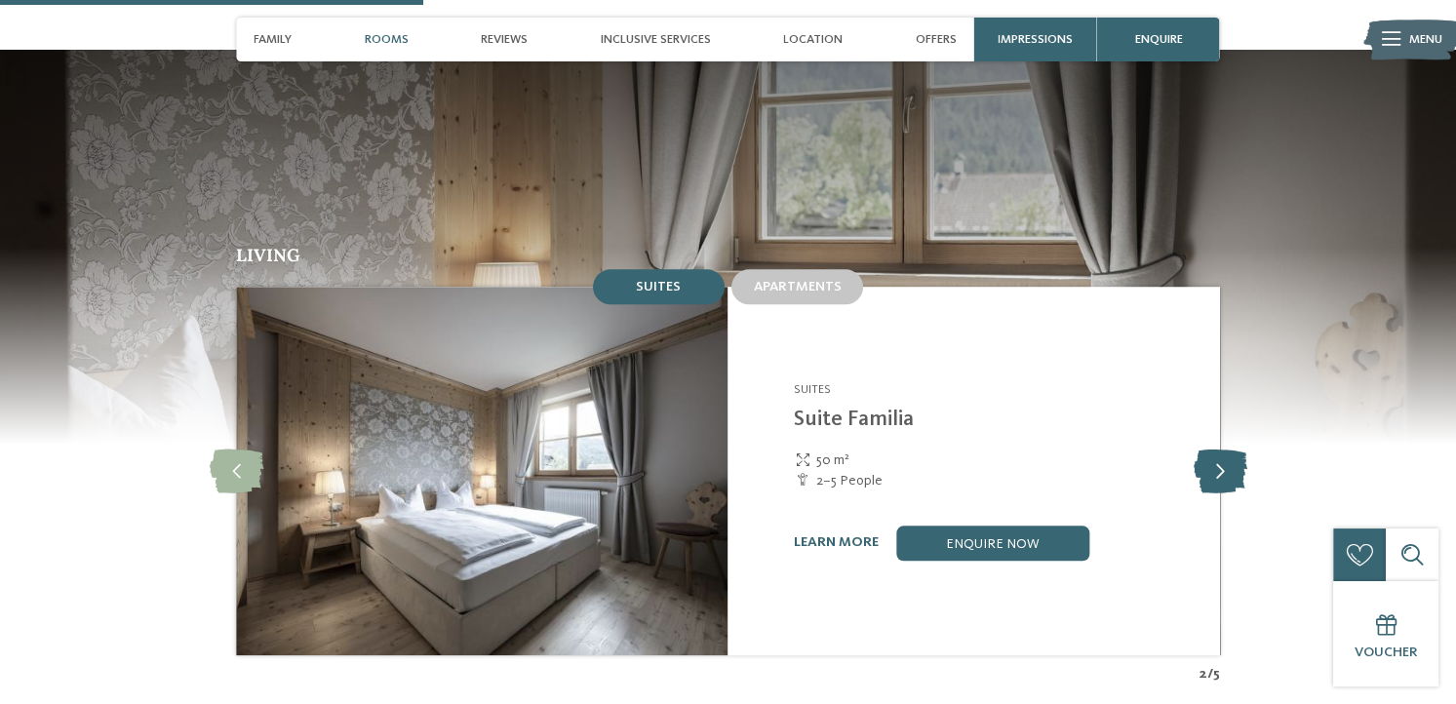
click at [1219, 449] on icon at bounding box center [1220, 471] width 54 height 44
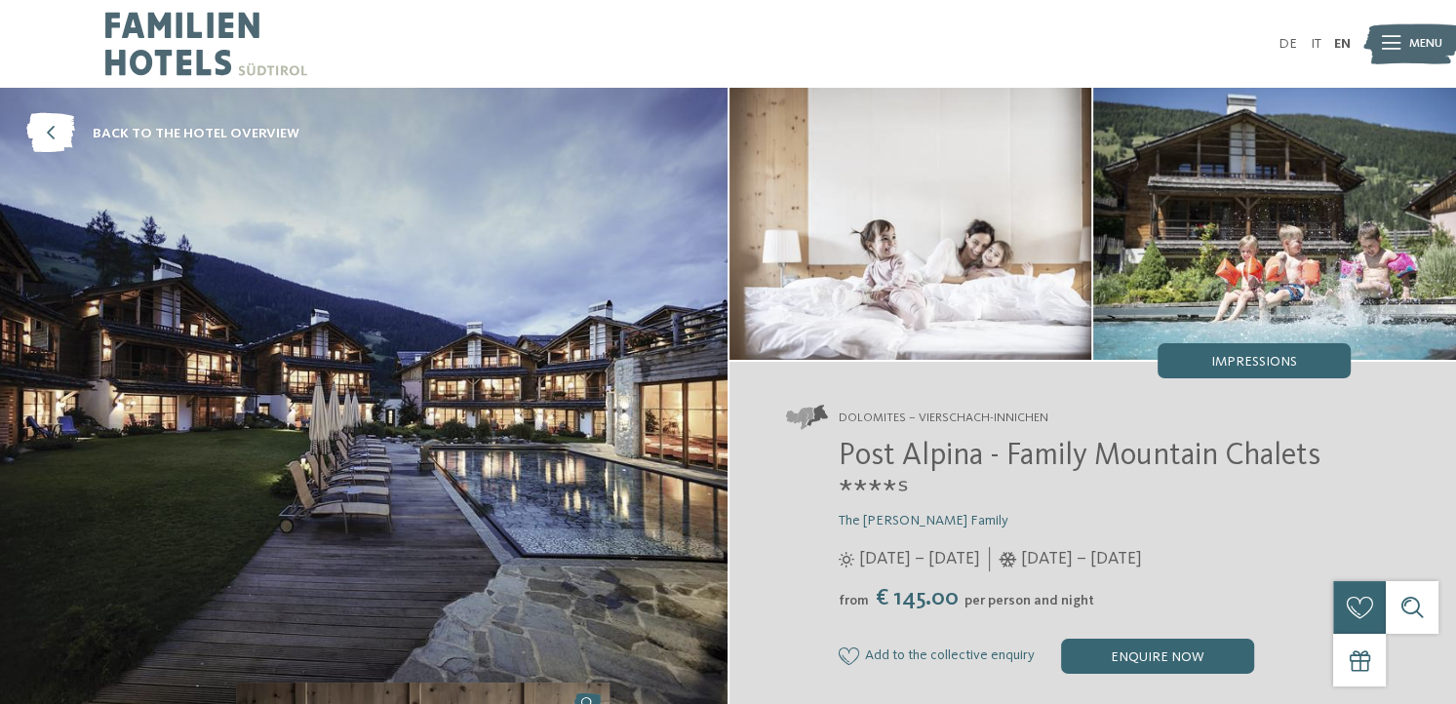
scroll to position [154, 0]
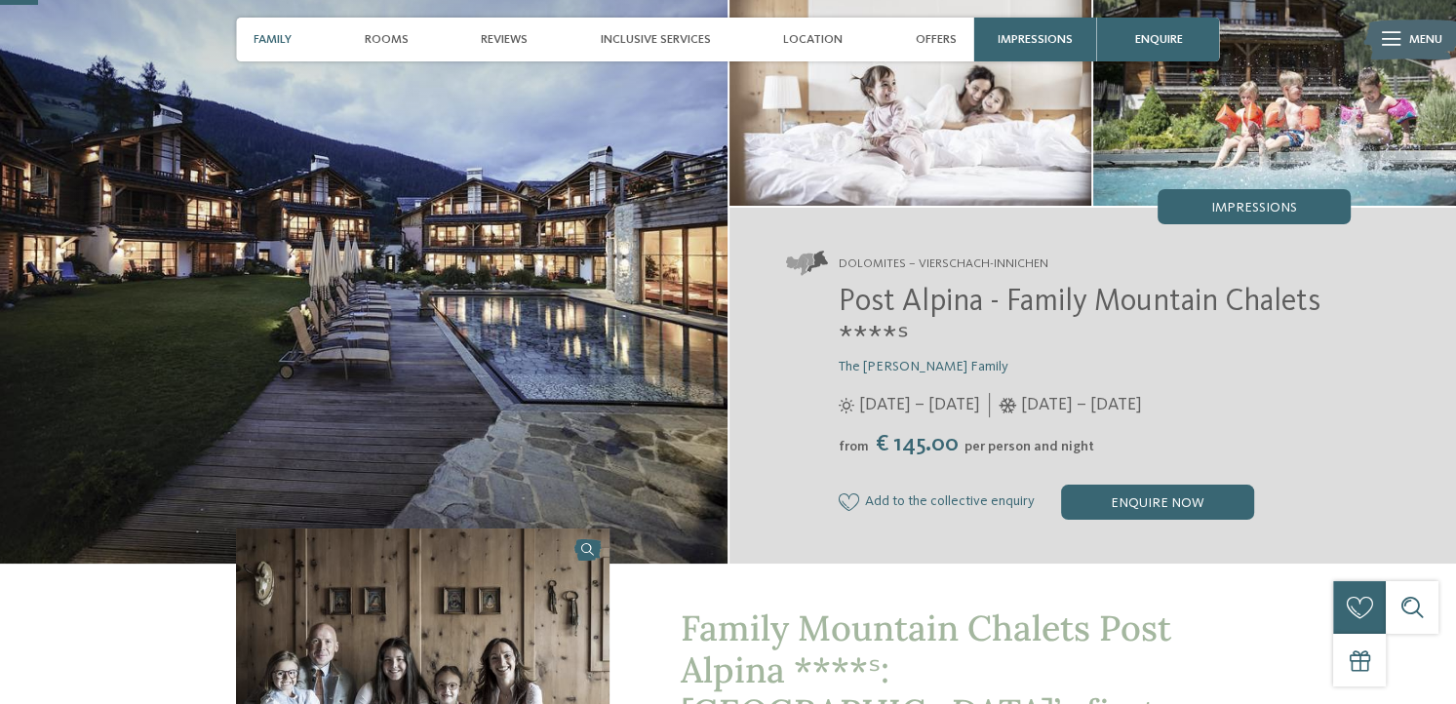
click at [273, 37] on span "Family" at bounding box center [273, 39] width 38 height 15
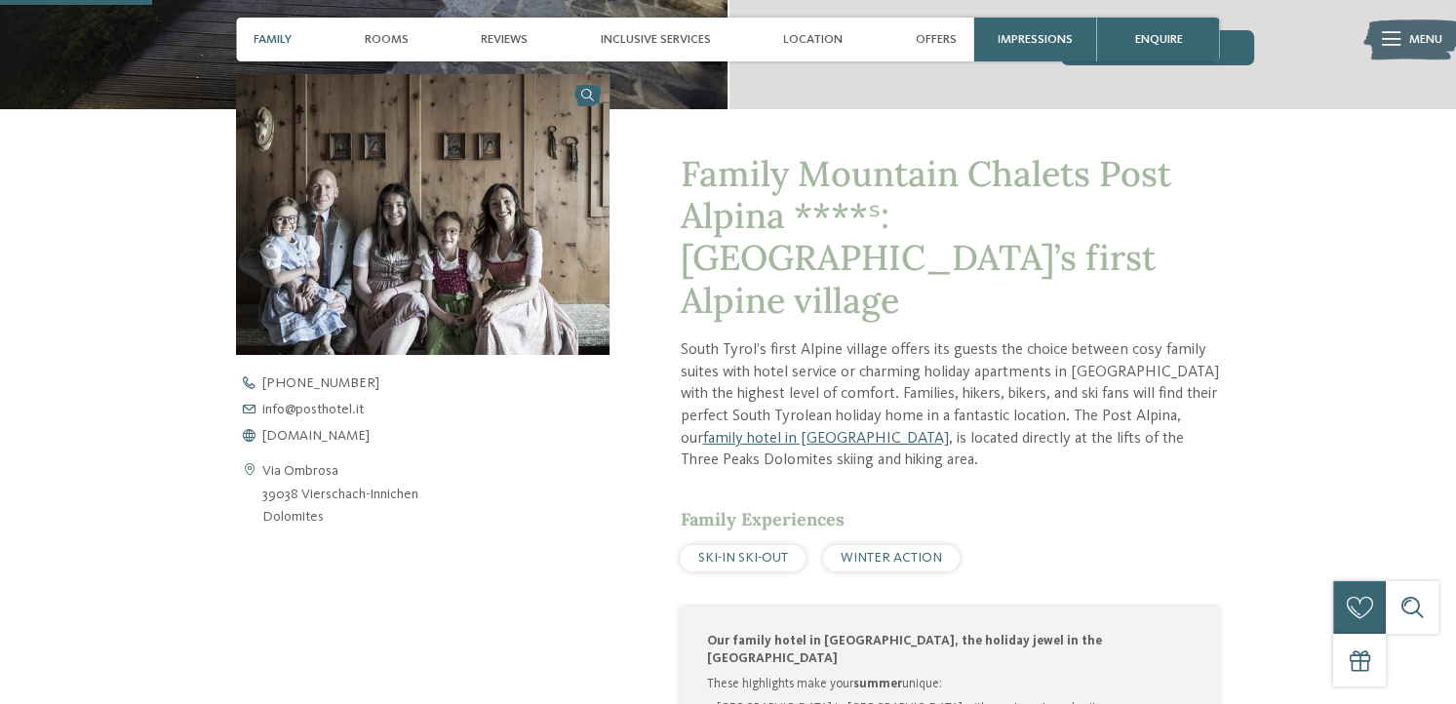
scroll to position [610, 0]
click at [395, 43] on span "Rooms" at bounding box center [387, 39] width 44 height 15
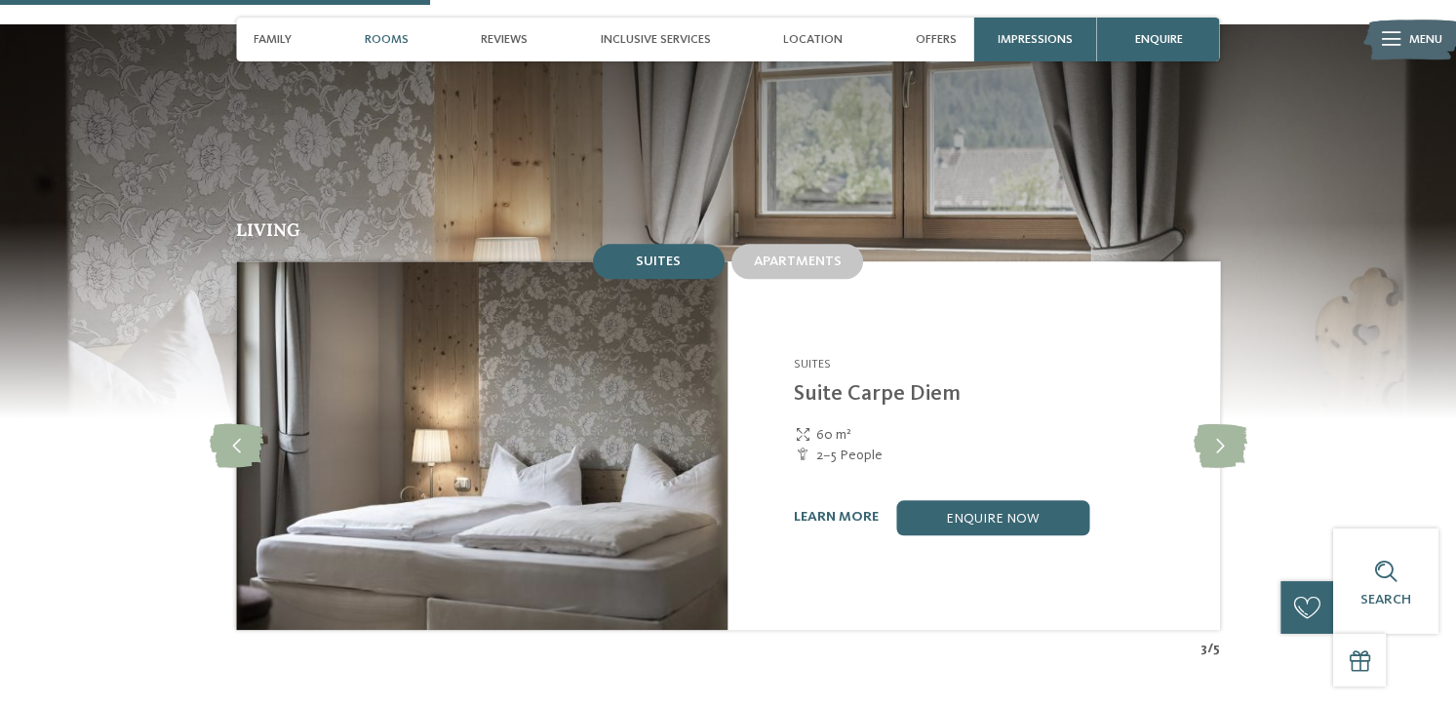
scroll to position [1738, 0]
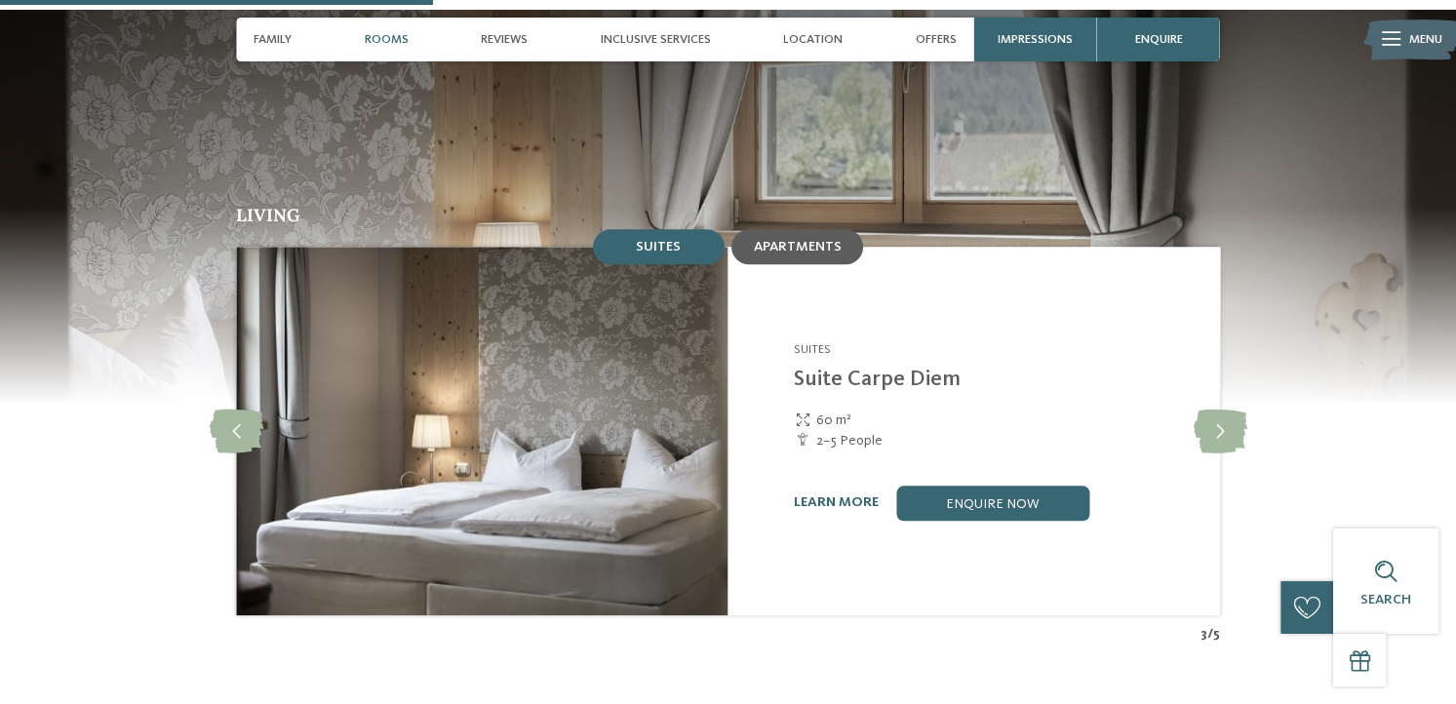
click at [808, 240] on span "Apartments" at bounding box center [798, 247] width 88 height 14
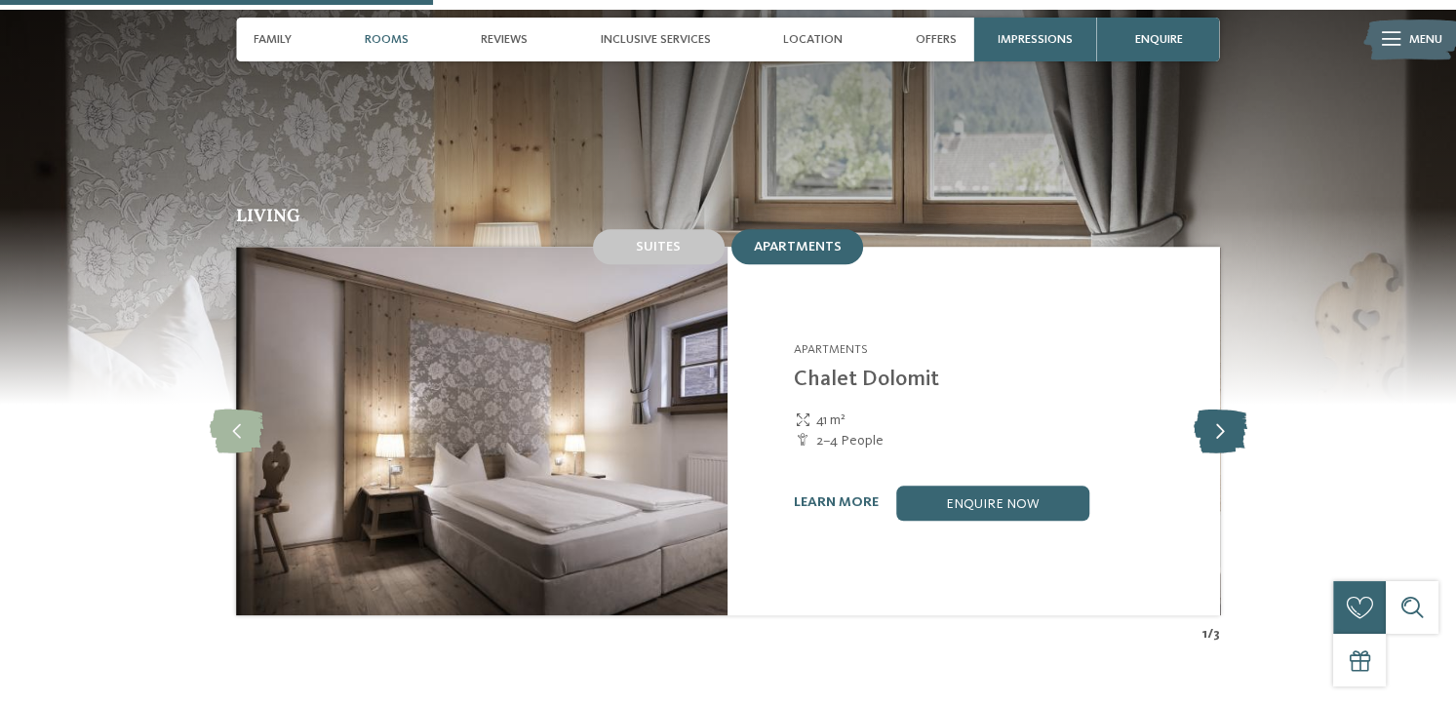
click at [1230, 409] on icon at bounding box center [1220, 431] width 54 height 44
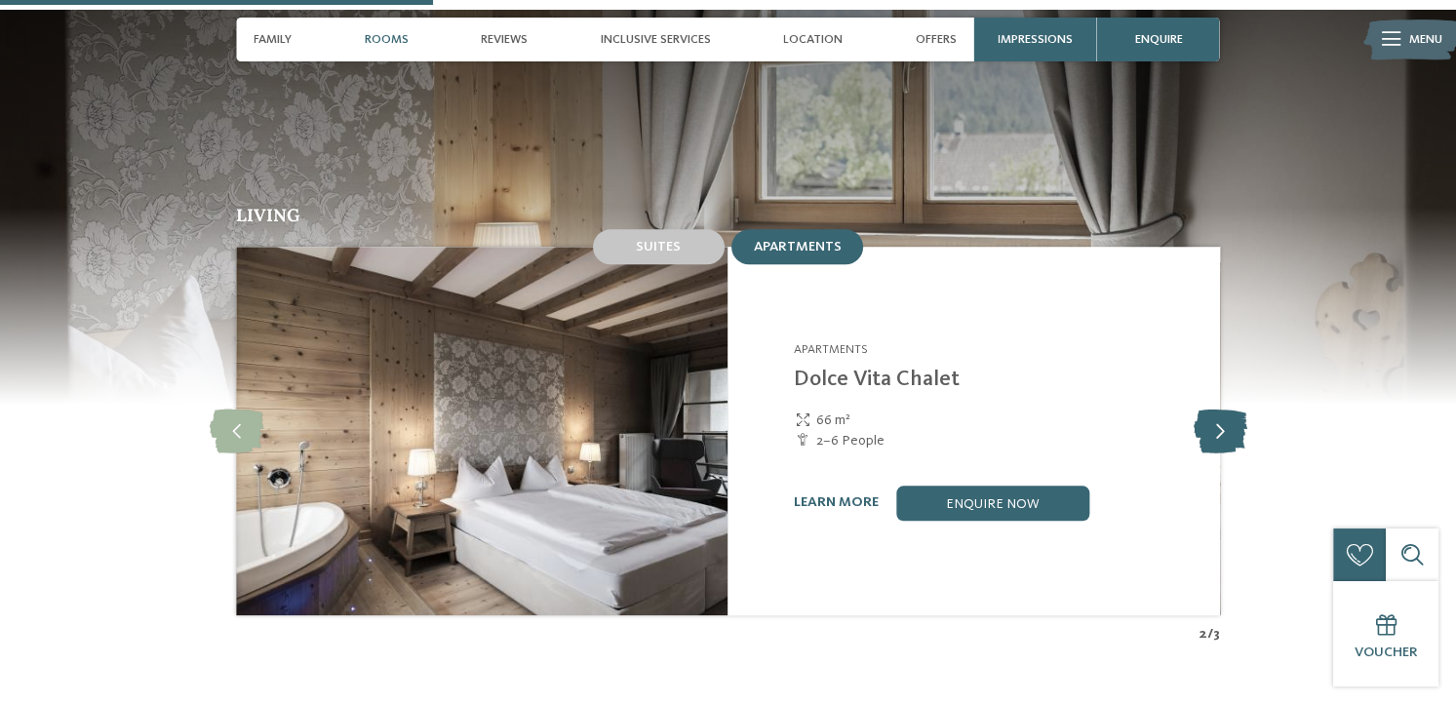
click at [1230, 409] on icon at bounding box center [1220, 431] width 54 height 44
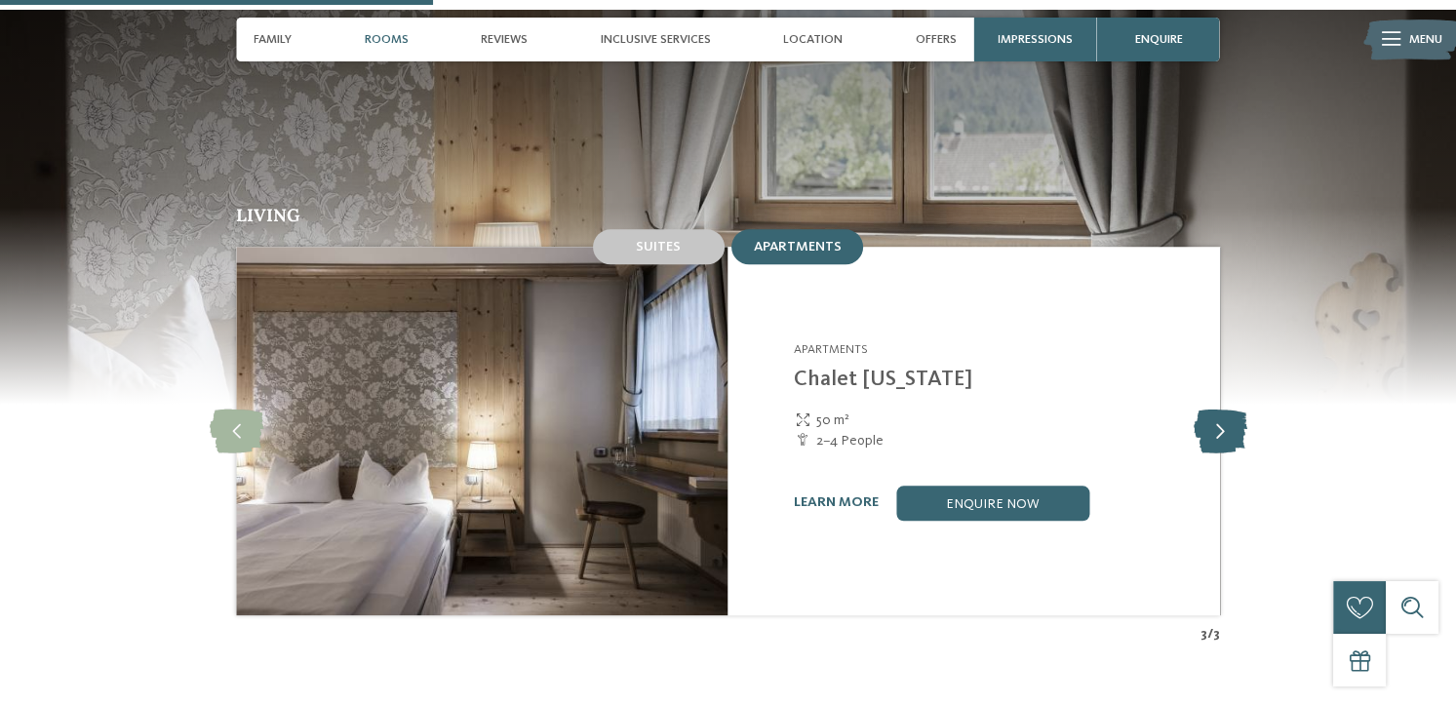
click at [1230, 409] on icon at bounding box center [1220, 431] width 54 height 44
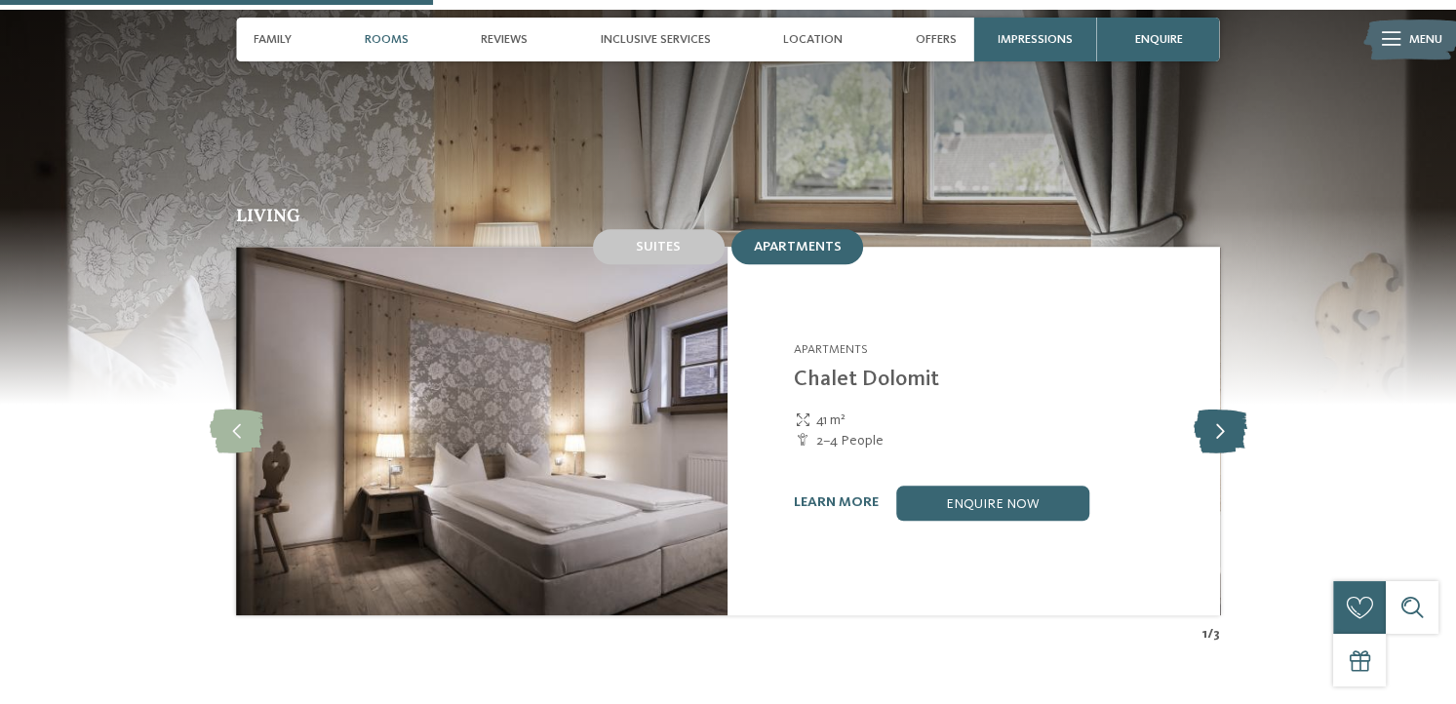
click at [1230, 409] on icon at bounding box center [1220, 431] width 54 height 44
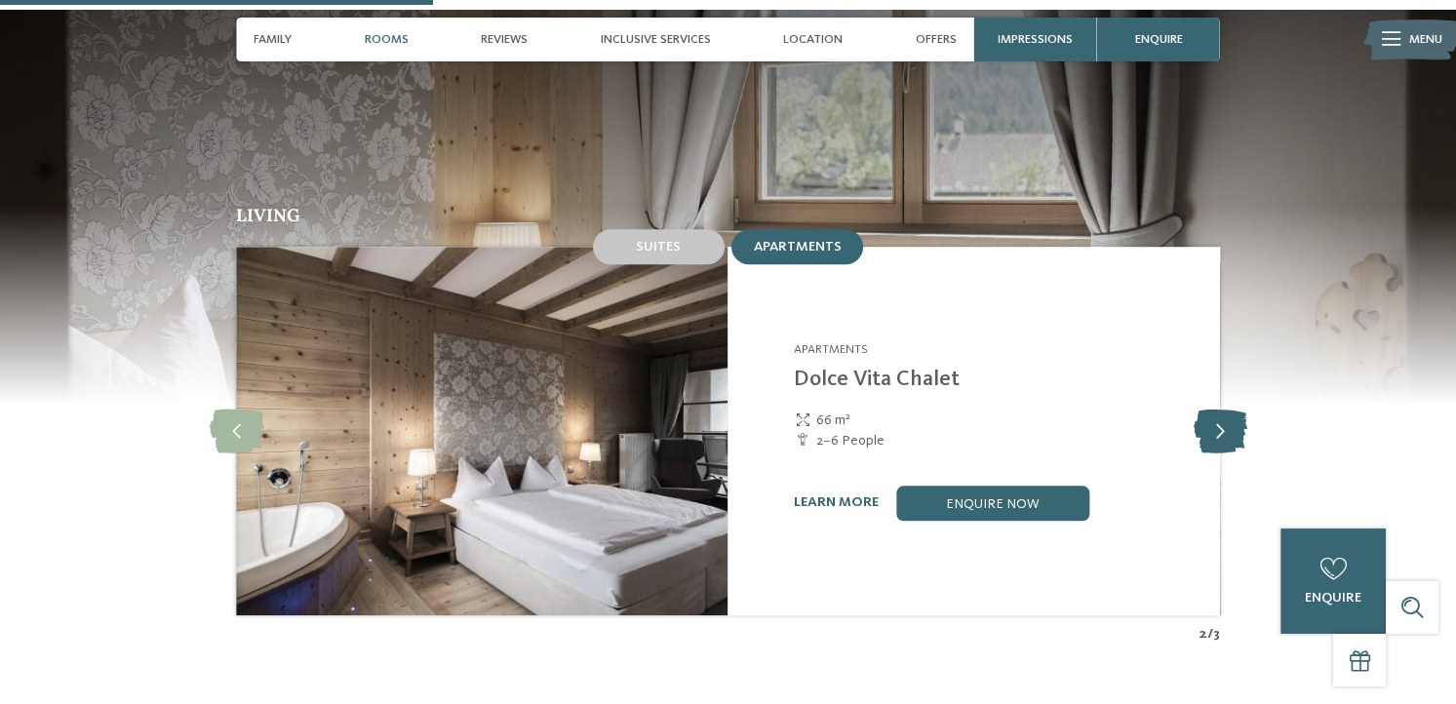
click at [1230, 409] on icon at bounding box center [1220, 431] width 54 height 44
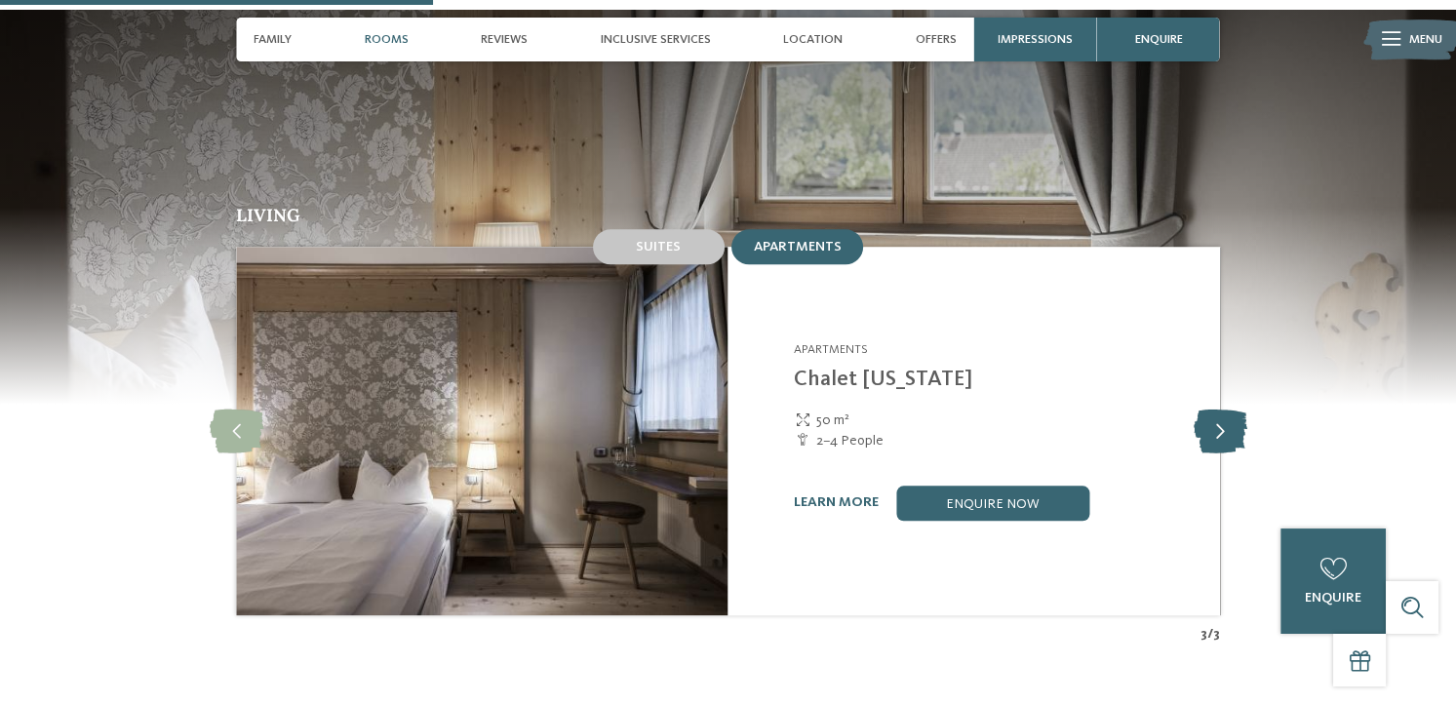
click at [1230, 409] on icon at bounding box center [1220, 431] width 54 height 44
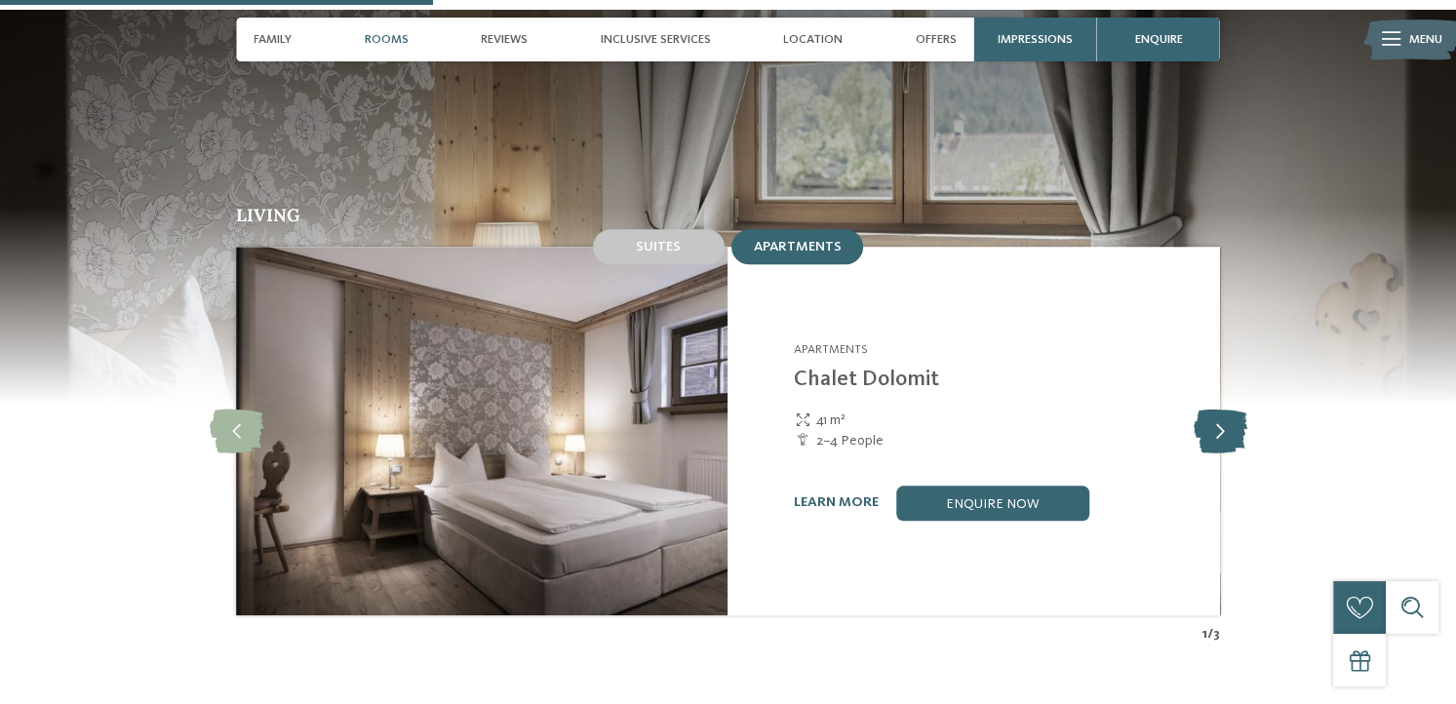
click at [1230, 409] on icon at bounding box center [1220, 431] width 54 height 44
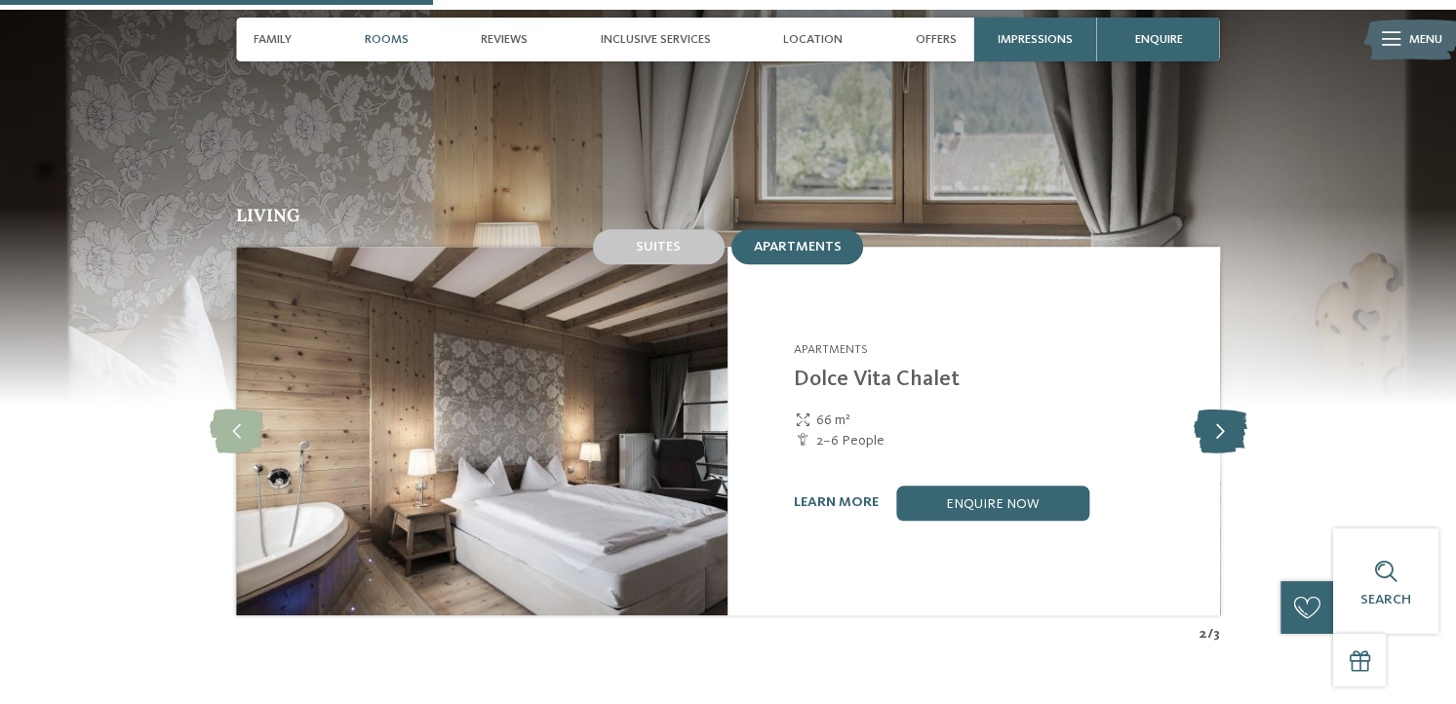
click at [1230, 409] on icon at bounding box center [1220, 431] width 54 height 44
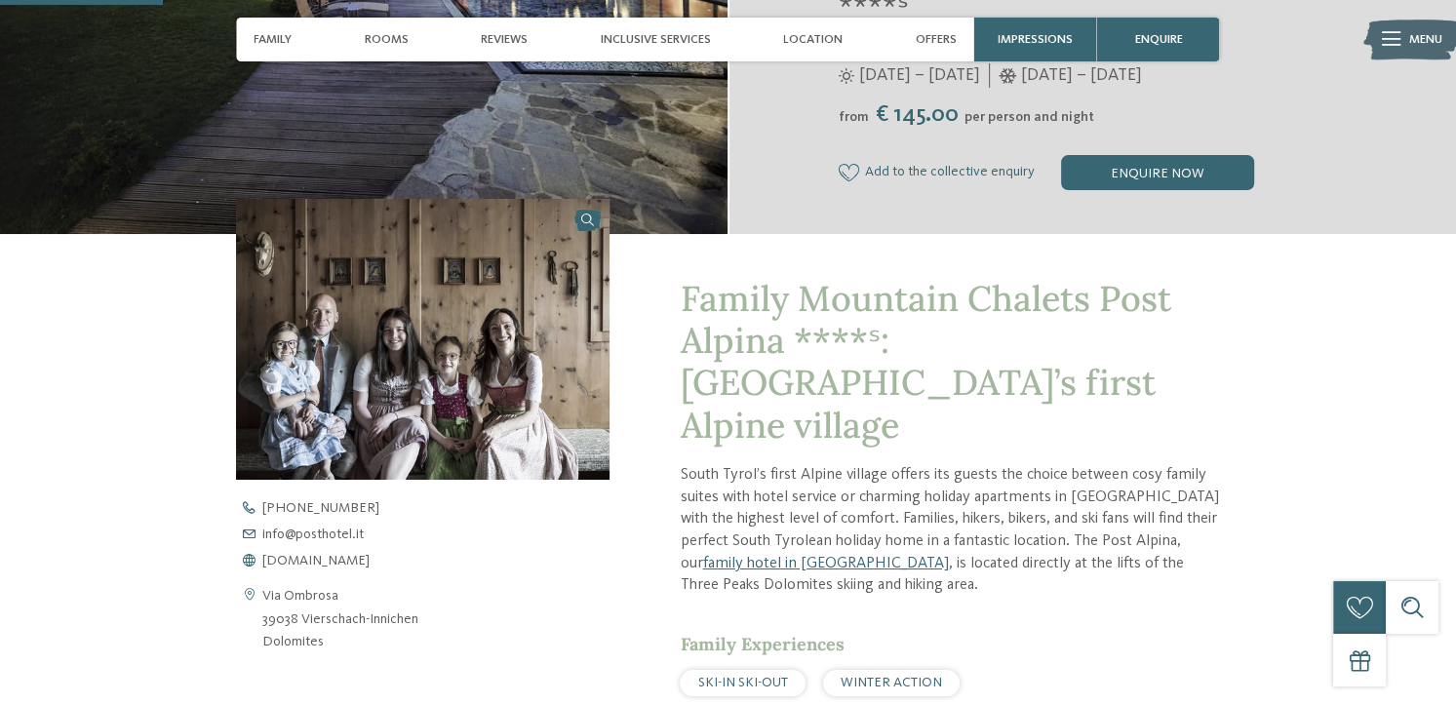
scroll to position [0, 0]
